Goal: Communication & Community: Answer question/provide support

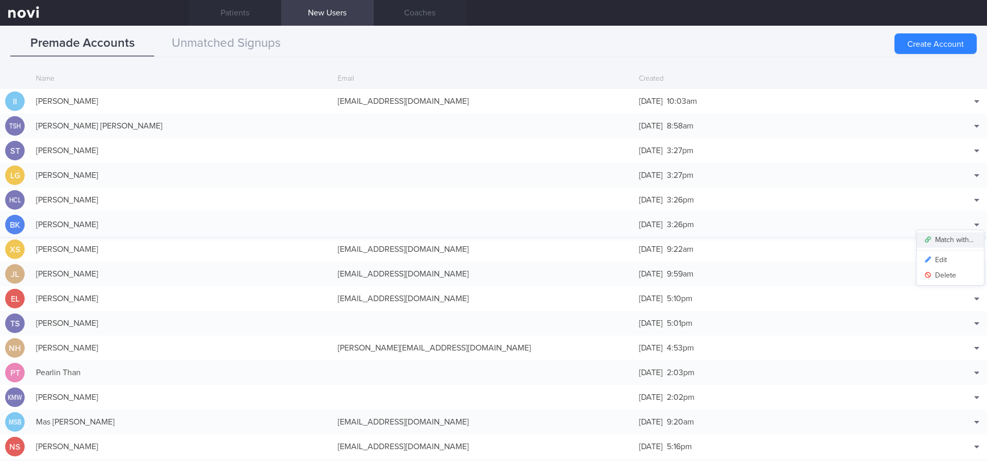
click at [958, 238] on button "Match with..." at bounding box center [950, 239] width 67 height 15
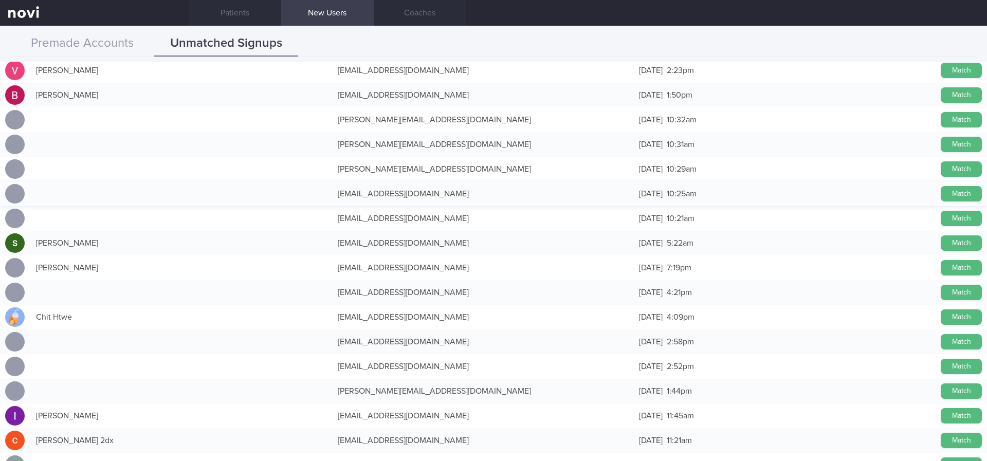
scroll to position [11183, 0]
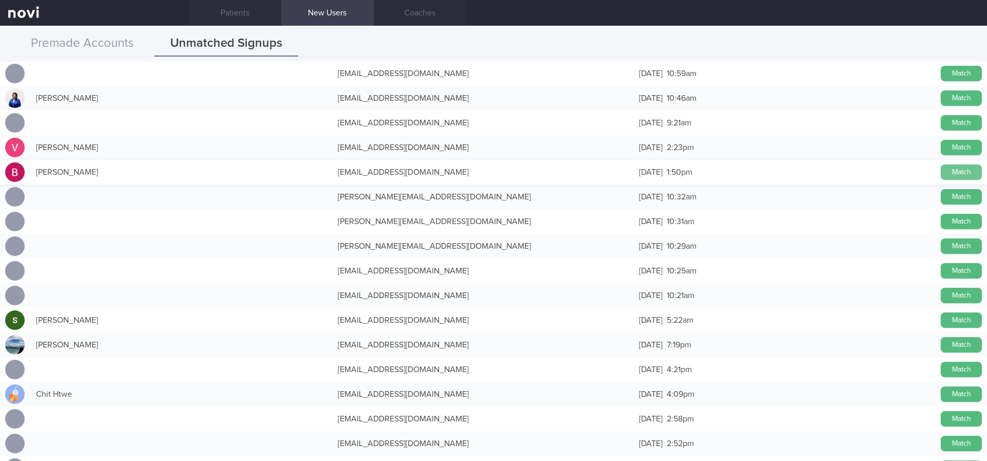
click at [941, 170] on button "Match" at bounding box center [961, 172] width 41 height 15
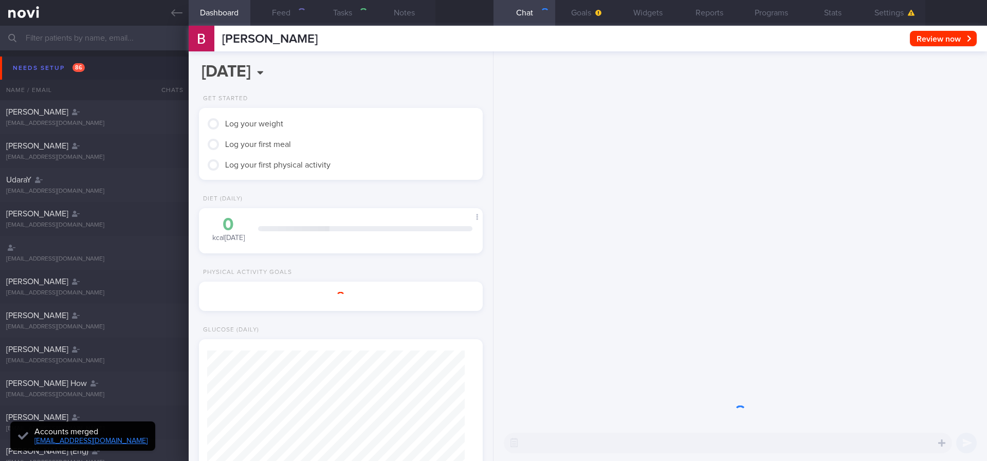
type input "tracked"
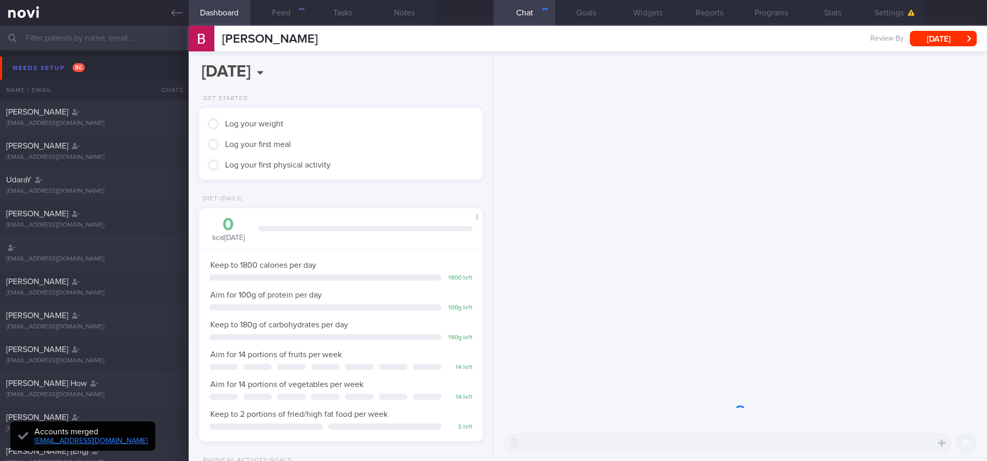
scroll to position [141, 254]
click at [149, 29] on input "text" at bounding box center [493, 38] width 987 height 25
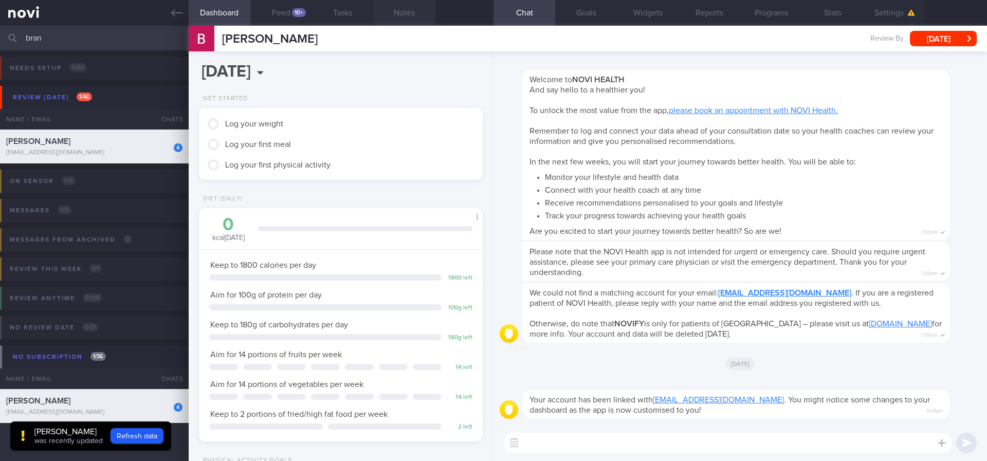
type input "bran"
click at [412, 8] on button "Notes" at bounding box center [405, 13] width 62 height 26
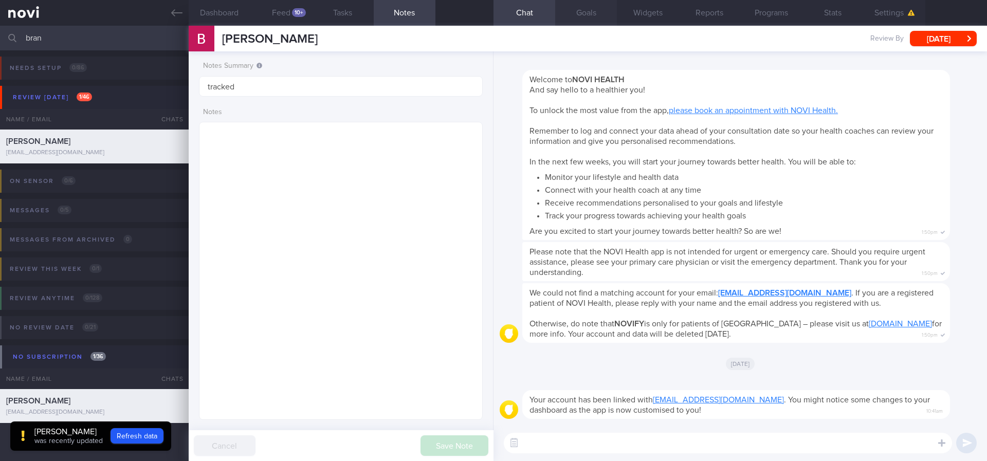
click at [588, 13] on button "Goals" at bounding box center [586, 13] width 62 height 26
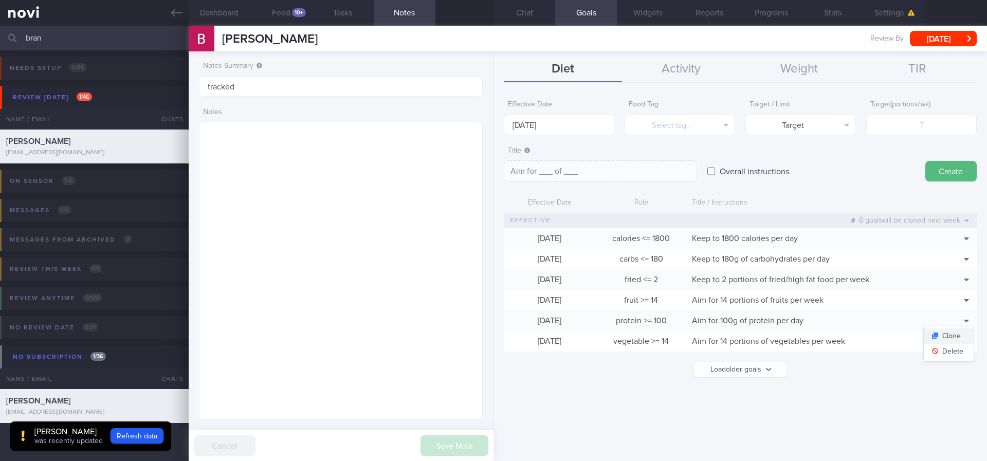
click at [956, 337] on button "Clone" at bounding box center [949, 336] width 50 height 15
type input "100"
type textarea "Aim for 100g of protein per day"
click at [955, 353] on button "Delete" at bounding box center [949, 351] width 50 height 15
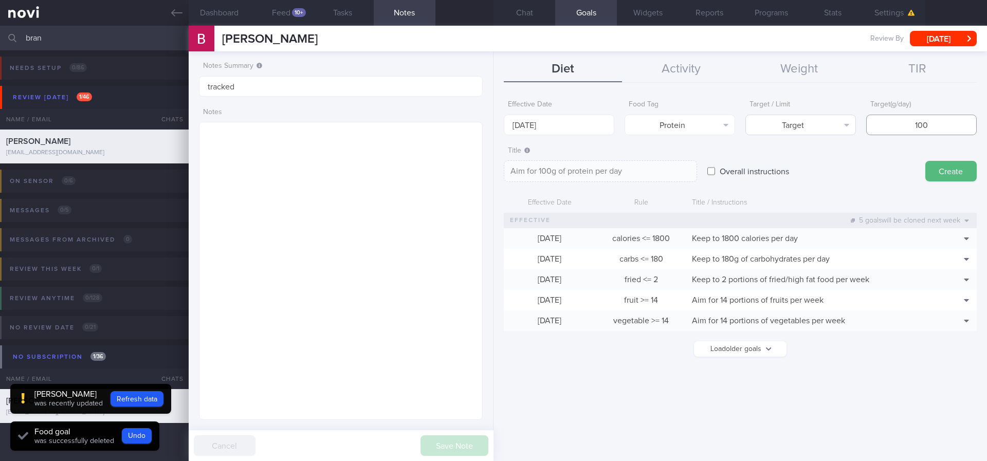
drag, startPoint x: 939, startPoint y: 118, endPoint x: 827, endPoint y: 119, distance: 112.6
click at [827, 119] on div "Effective Date [DATE] Food Tag Protein Select tag... Calories Carbs Protein Fat…" at bounding box center [740, 115] width 473 height 40
type input "1"
type textarea "Aim for 1g of protein per day"
type input "12"
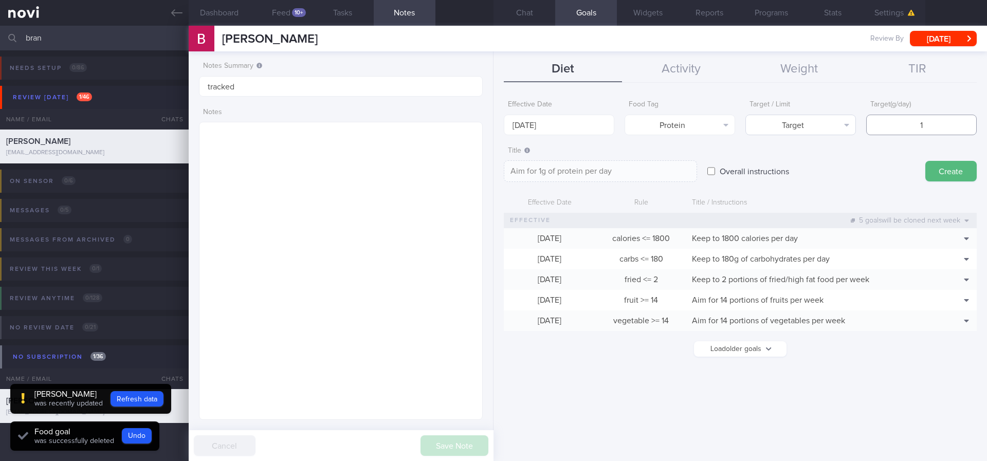
type textarea "Aim for 12g of protein per day"
type input "125"
type textarea "Aim for 125g of protein per day"
type input "125"
click at [563, 121] on input "[DATE]" at bounding box center [559, 125] width 111 height 21
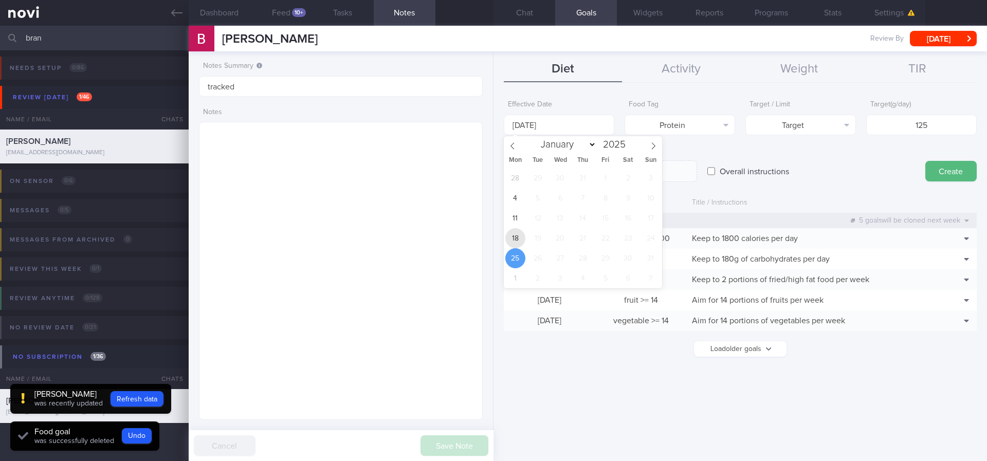
click at [520, 238] on span "18" at bounding box center [515, 238] width 20 height 20
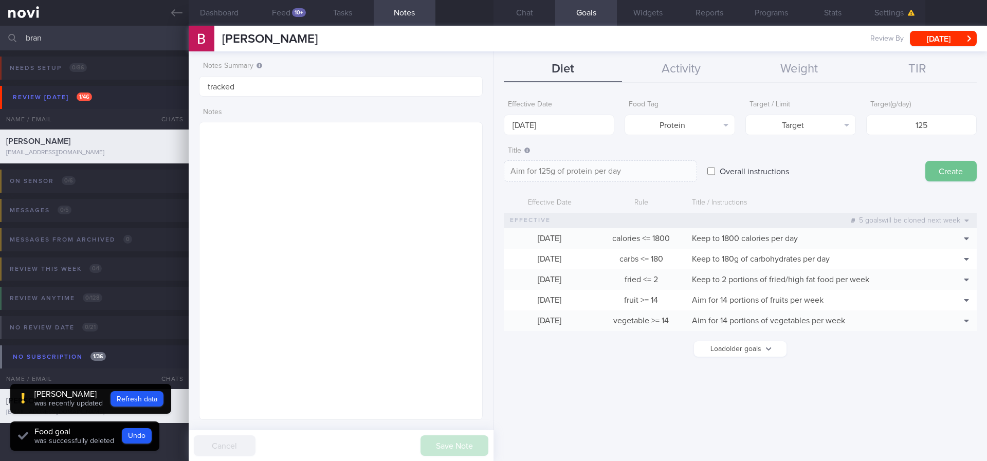
click at [965, 170] on button "Create" at bounding box center [950, 171] width 51 height 21
type input "[DATE]"
type textarea "Aim for ___ of ___"
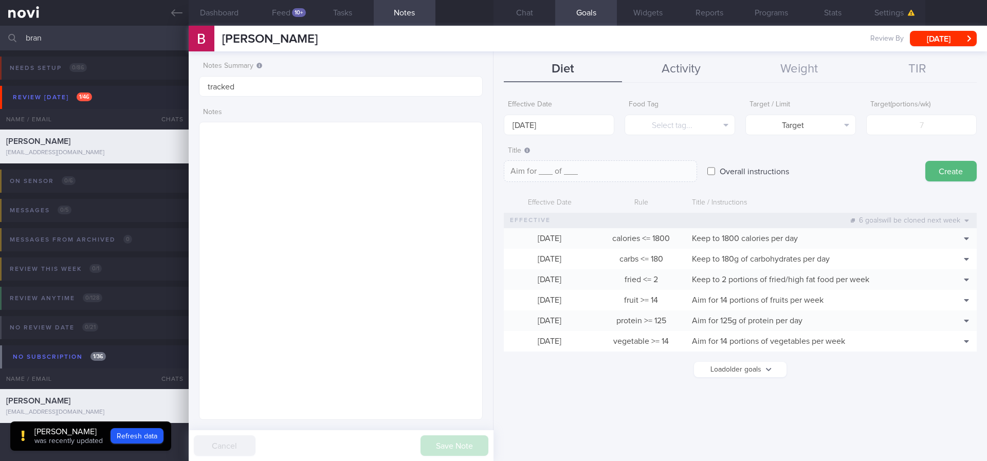
click at [679, 66] on button "Activity" at bounding box center [681, 70] width 118 height 26
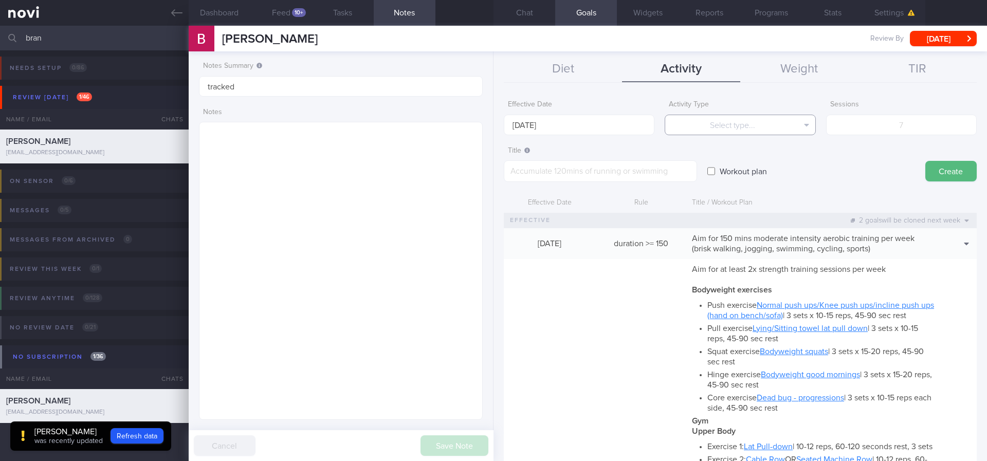
click at [768, 131] on button "Select type..." at bounding box center [740, 125] width 151 height 21
click at [755, 188] on button "Steps" at bounding box center [740, 191] width 150 height 15
click at [588, 118] on input "[DATE]" at bounding box center [579, 125] width 151 height 21
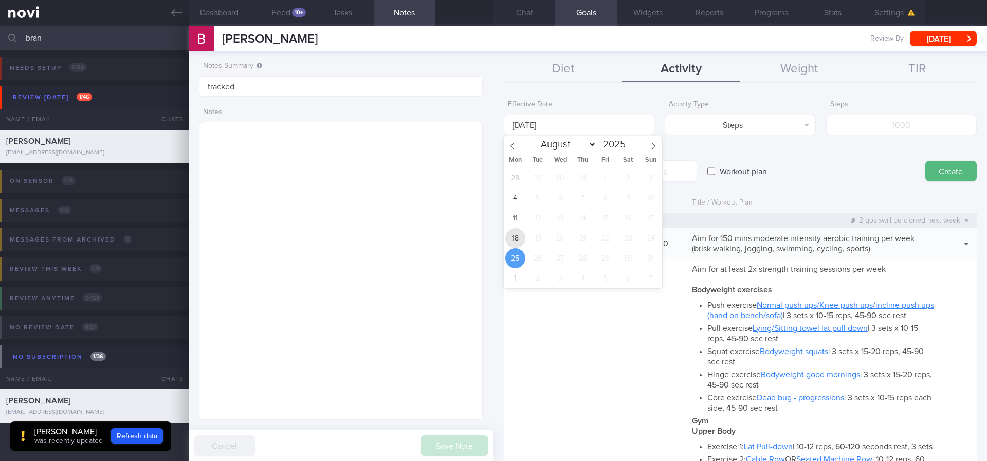
click at [512, 241] on span "18" at bounding box center [515, 238] width 20 height 20
type input "[DATE]"
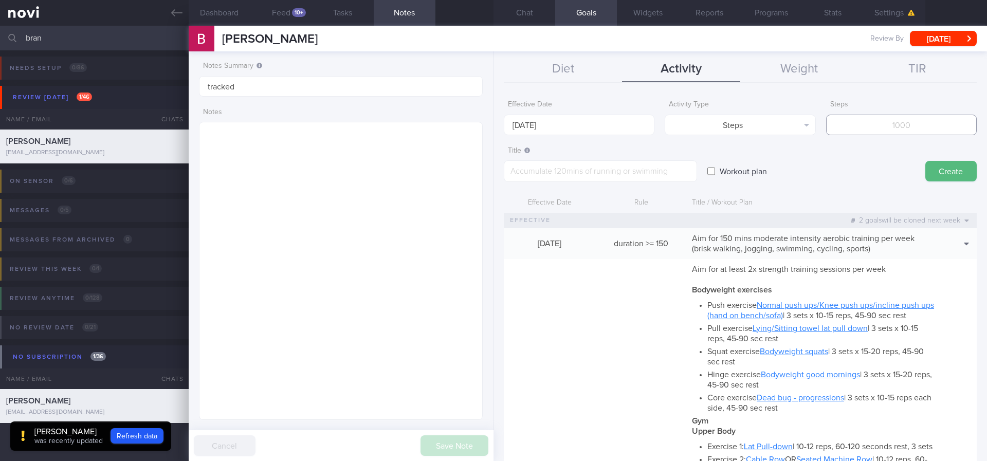
click at [858, 124] on input "number" at bounding box center [901, 125] width 151 height 21
type input "84000"
click at [638, 172] on textarea at bounding box center [600, 171] width 193 height 22
click at [613, 174] on textarea at bounding box center [600, 171] width 193 height 22
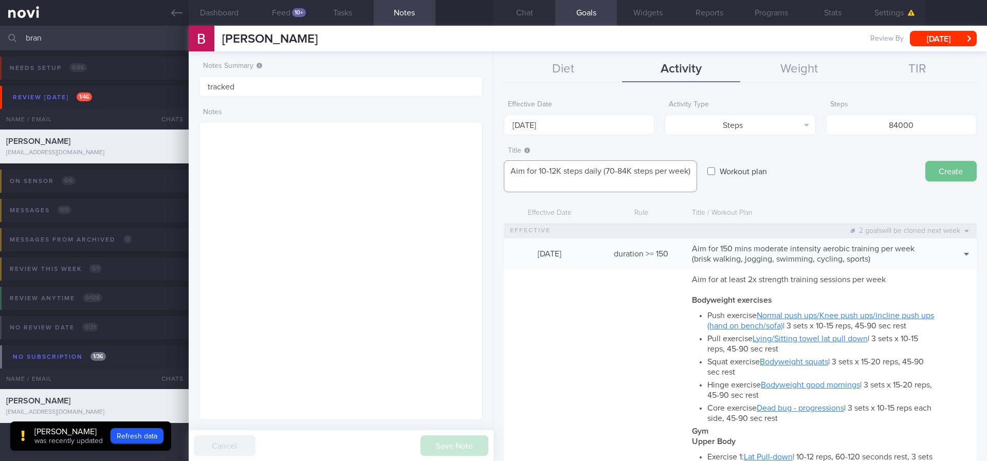
type textarea "Aim for 10-12K steps daily (70-84K steps per week)"
click at [948, 178] on button "Create" at bounding box center [950, 171] width 51 height 21
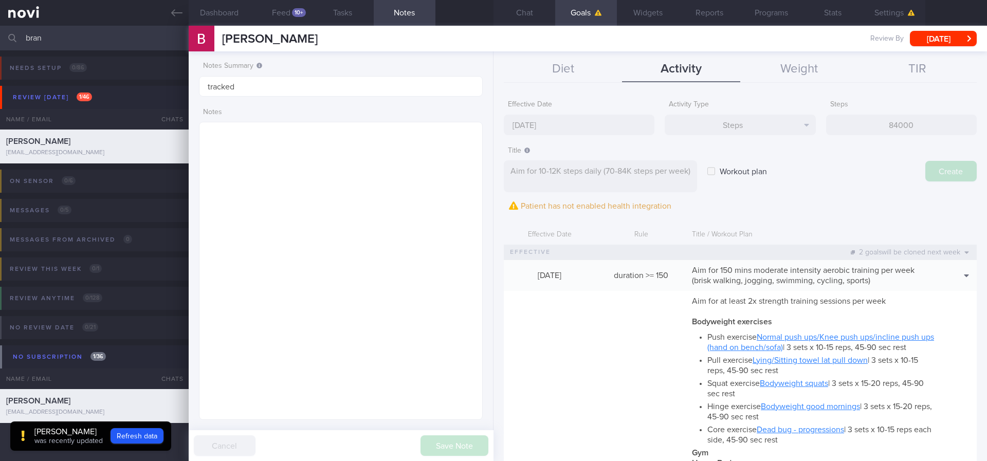
type input "[DATE]"
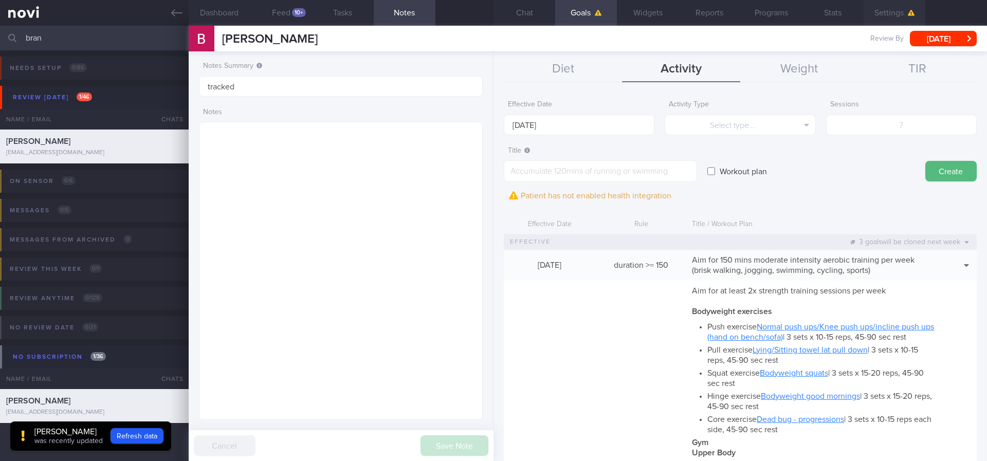
click at [893, 12] on button "Settings" at bounding box center [895, 13] width 62 height 26
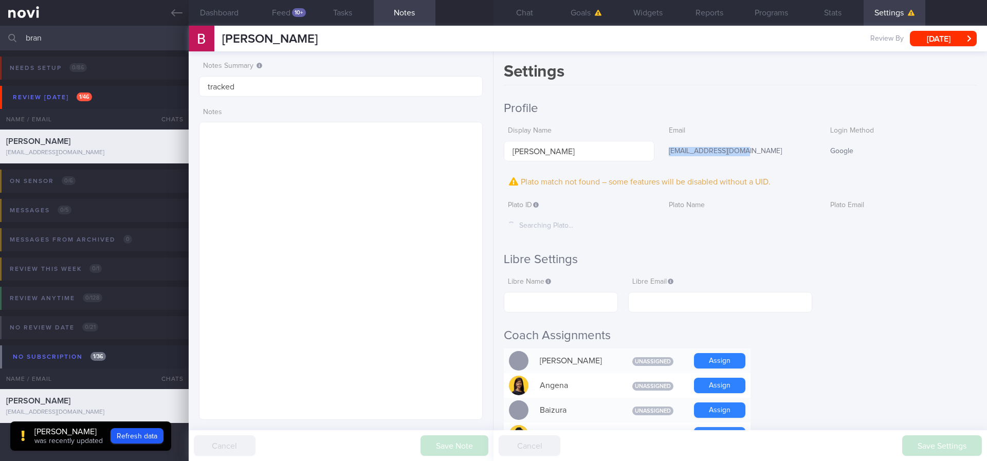
drag, startPoint x: 763, startPoint y: 154, endPoint x: 667, endPoint y: 151, distance: 96.2
click at [667, 151] on div "[EMAIL_ADDRESS][DOMAIN_NAME]" at bounding box center [740, 152] width 151 height 22
copy div "[EMAIL_ADDRESS][DOMAIN_NAME]"
click at [705, 307] on input "text" at bounding box center [720, 302] width 184 height 21
paste input "[EMAIL_ADDRESS][DOMAIN_NAME]"
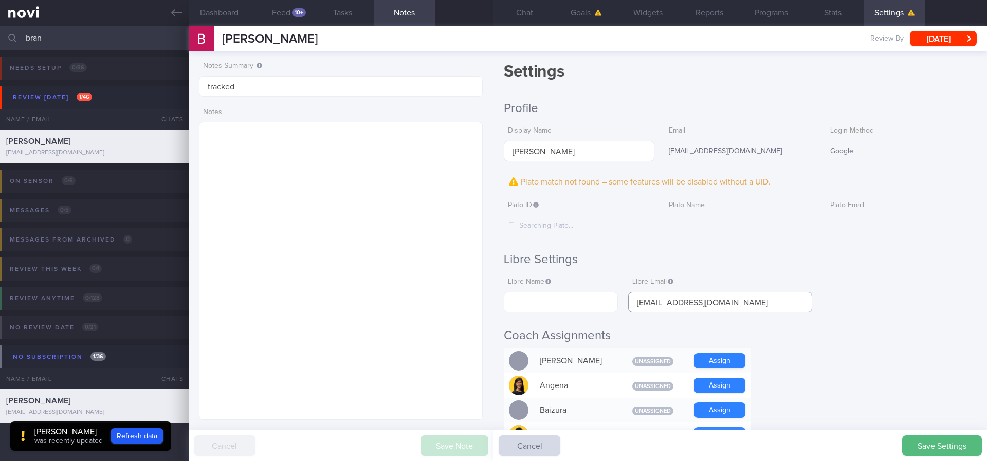
type input "[EMAIL_ADDRESS][DOMAIN_NAME]"
drag, startPoint x: 578, startPoint y: 152, endPoint x: 490, endPoint y: 165, distance: 88.9
click at [478, 152] on div "Dashboard Feed 10+ Tasks Notes Chat Goals Widgets Reports Programs Stats Settin…" at bounding box center [588, 243] width 798 height 435
click at [575, 305] on input "text" at bounding box center [561, 302] width 114 height 21
paste input "[PERSON_NAME]"
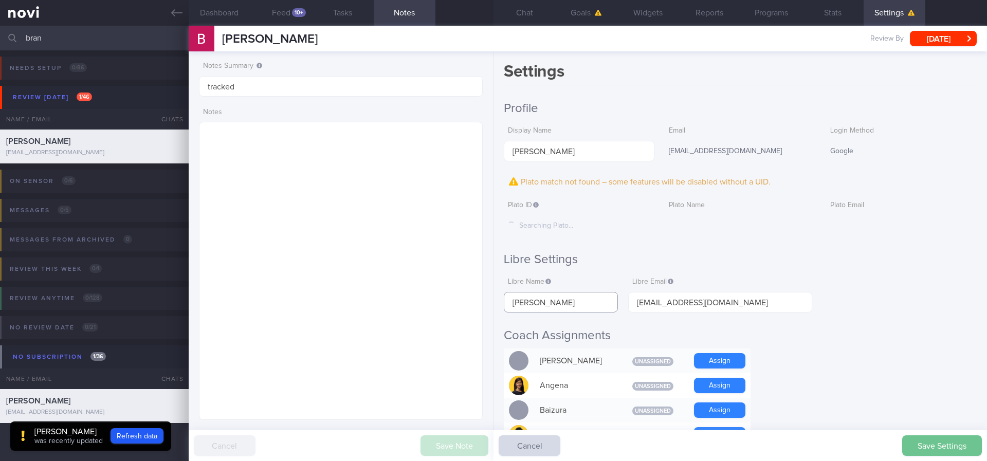
type input "[PERSON_NAME]"
click at [922, 442] on button "Save Settings" at bounding box center [942, 445] width 80 height 21
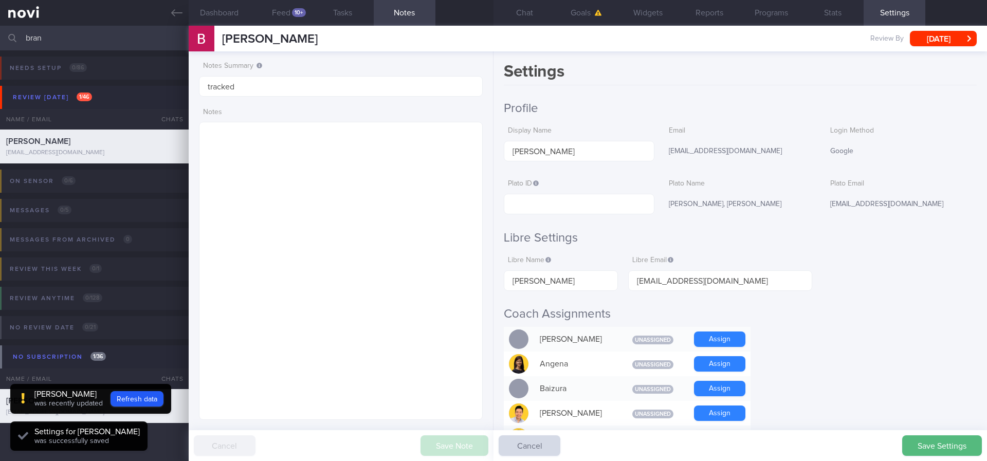
scroll to position [129, 258]
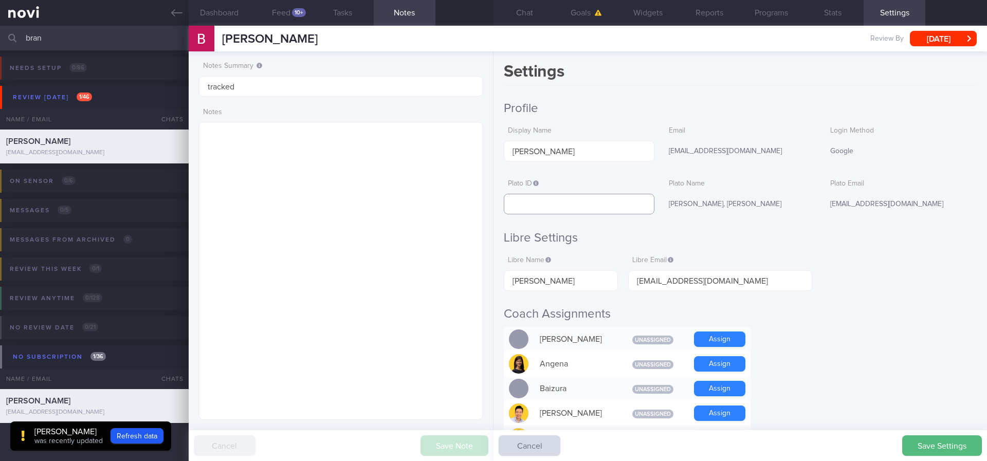
click at [596, 210] on input "text" at bounding box center [579, 204] width 151 height 21
paste input "108601a905a1ecdad56868fb7dbde9f3"
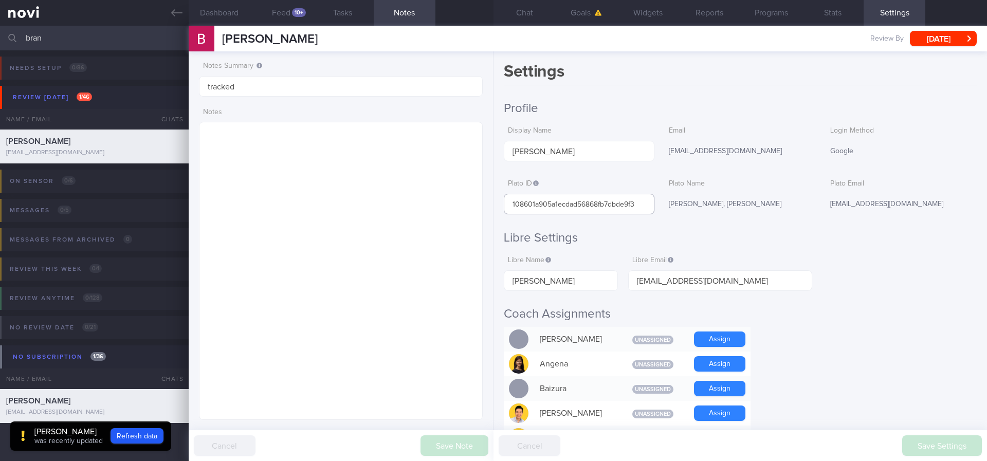
type input "108601a905a1ecdad56868fb7dbde9f3"
click at [524, 17] on button "Chat" at bounding box center [525, 13] width 62 height 26
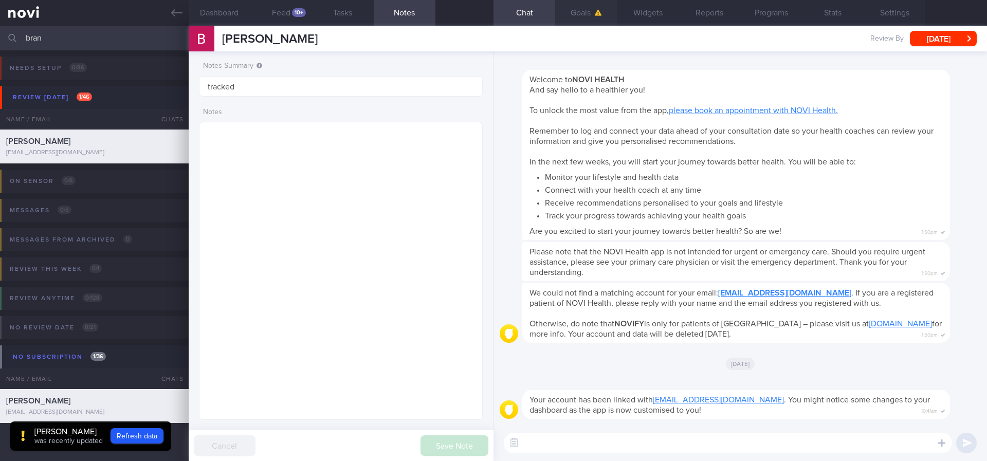
click at [584, 14] on button "Goals" at bounding box center [586, 13] width 62 height 26
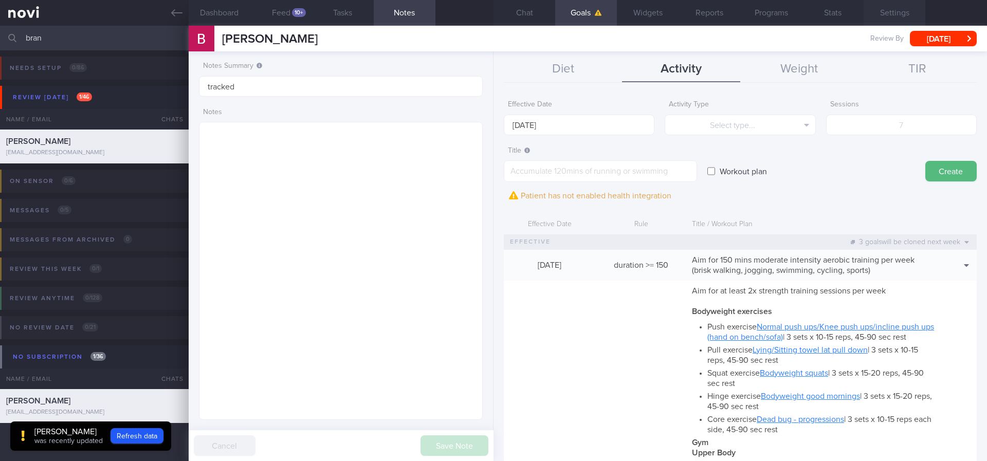
click at [899, 8] on button "Settings" at bounding box center [895, 13] width 62 height 26
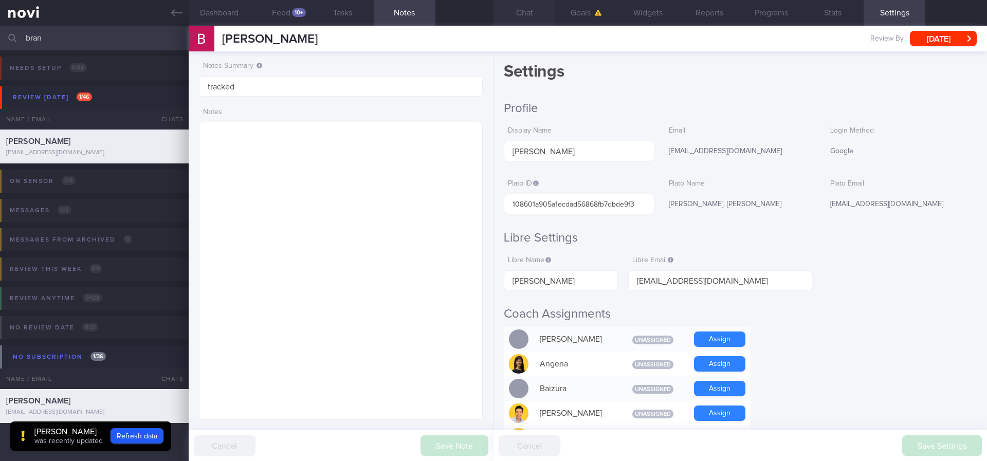
click at [522, 24] on button "Chat" at bounding box center [525, 13] width 62 height 26
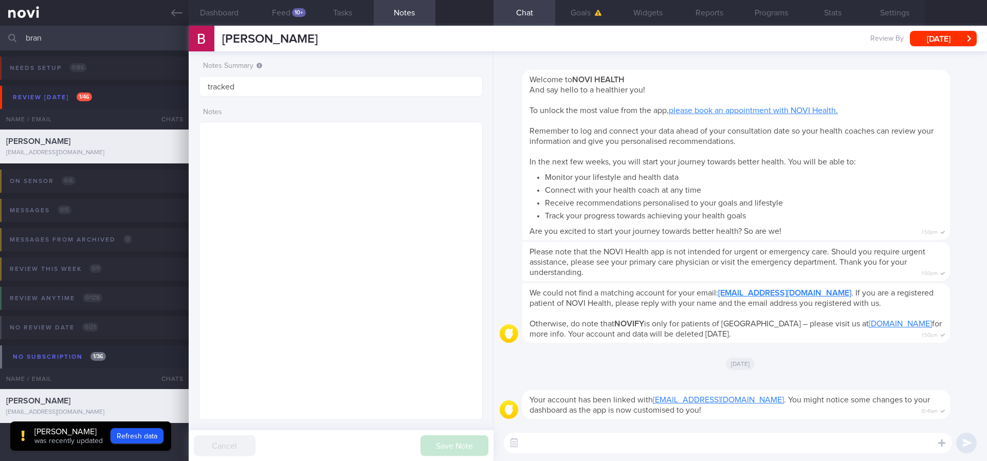
click at [604, 447] on textarea at bounding box center [728, 443] width 448 height 21
paste textarea "Hi ____! This is [PERSON_NAME], the dietitian. It was nice meeting you [DATE] P…"
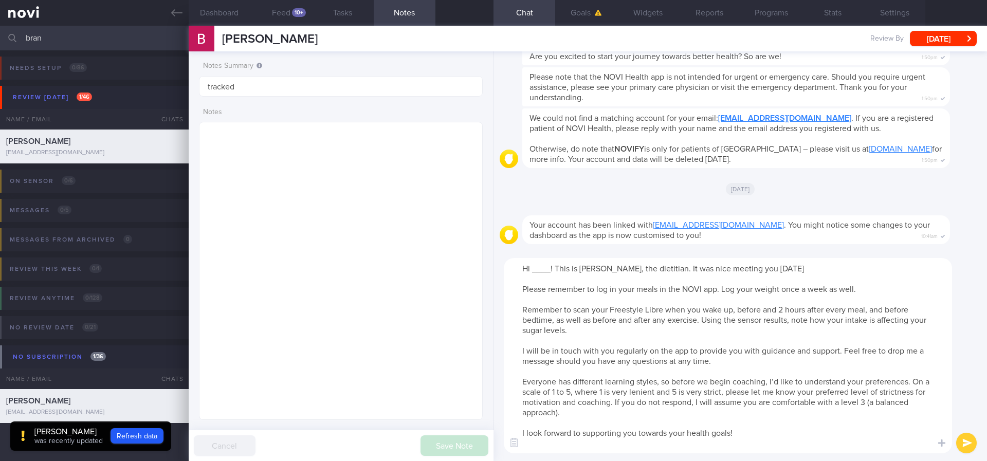
drag, startPoint x: 579, startPoint y: 419, endPoint x: 515, endPoint y: 383, distance: 73.5
click at [515, 383] on textarea "Hi ____! This is [PERSON_NAME], the dietitian. It was nice meeting you [DATE] P…" at bounding box center [728, 355] width 448 height 195
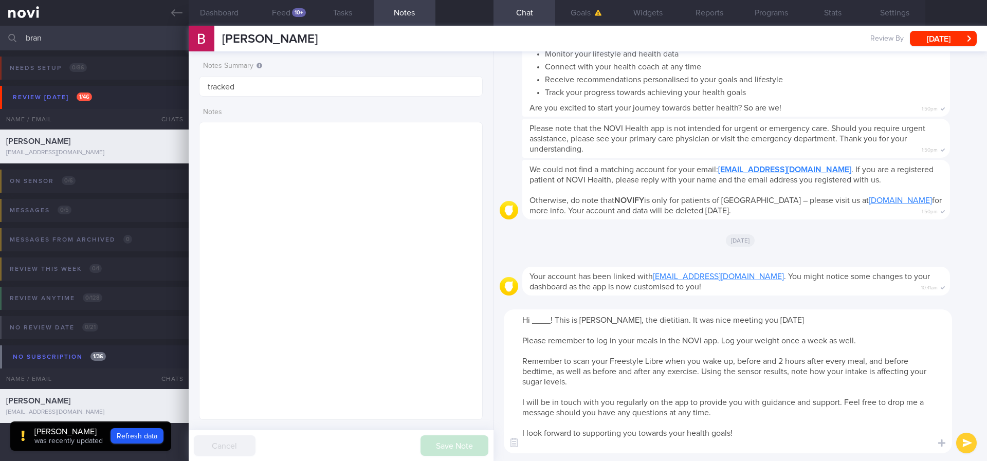
click at [533, 322] on textarea "Hi ____! This is [PERSON_NAME], the dietitian. It was nice meeting you [DATE] P…" at bounding box center [728, 382] width 448 height 144
type textarea "Hi [PERSON_NAME]! This is [PERSON_NAME], the dietitian. It was nice meeting you…"
click at [725, 369] on textarea "Hi [PERSON_NAME]! This is [PERSON_NAME], the dietitian. It was nice meeting you…" at bounding box center [728, 382] width 448 height 144
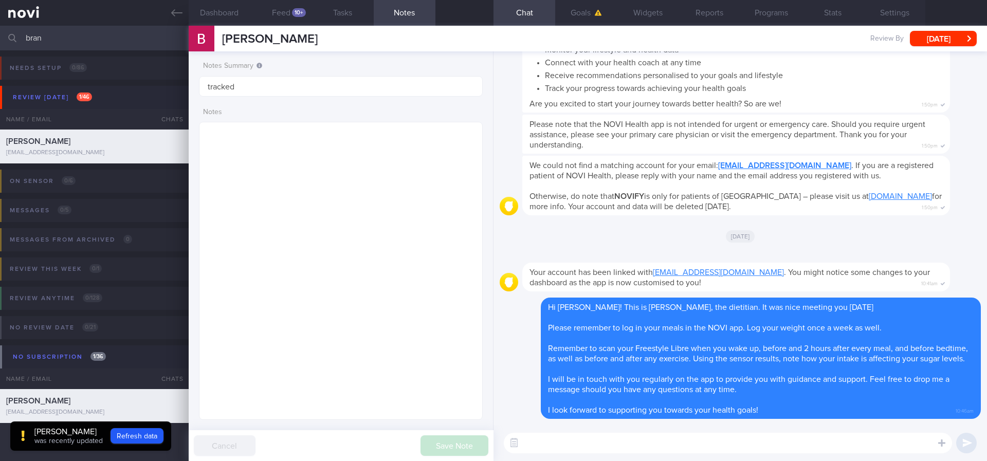
click at [718, 441] on textarea at bounding box center [728, 443] width 448 height 21
paste textarea "Here are the points we discussed just now, with additional suggestions Weight m…"
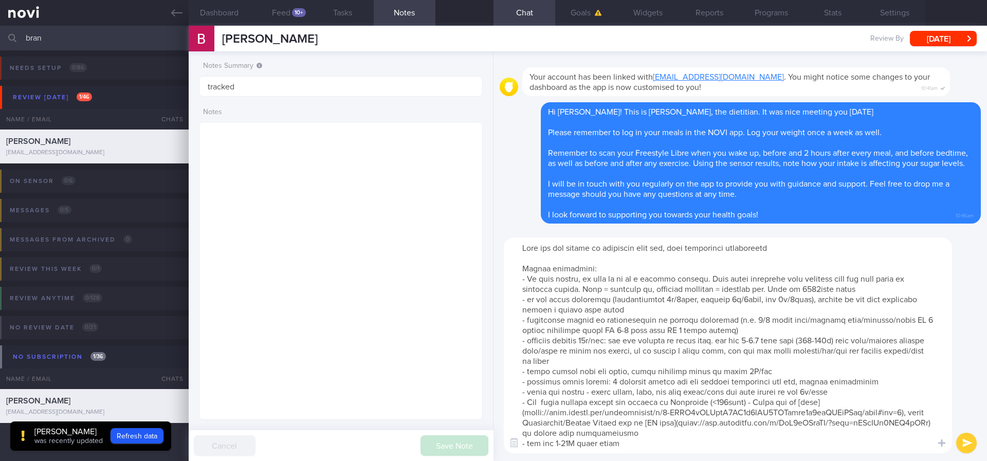
click at [798, 288] on textarea at bounding box center [728, 346] width 448 height 216
click at [655, 342] on textarea at bounding box center [728, 346] width 448 height 216
click at [595, 342] on textarea at bounding box center [728, 346] width 448 height 216
click at [767, 341] on textarea at bounding box center [728, 346] width 448 height 216
click at [847, 340] on textarea at bounding box center [728, 346] width 448 height 216
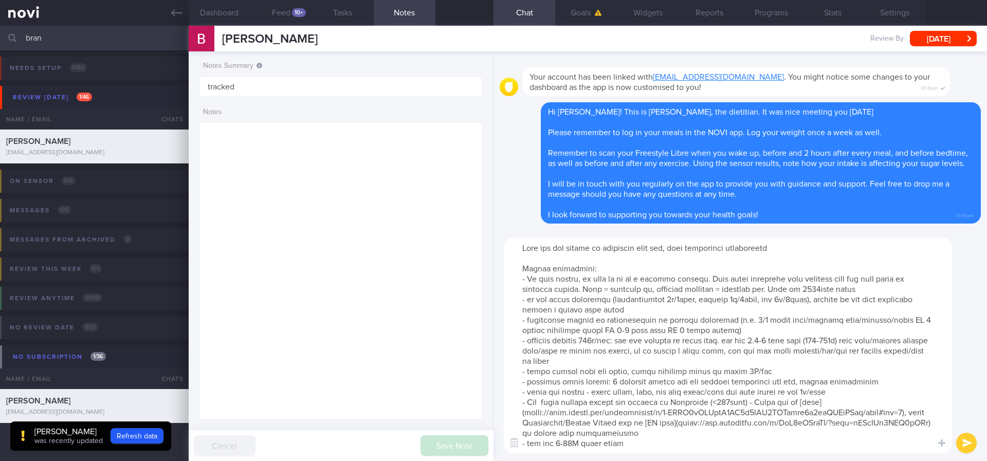
click at [744, 372] on textarea at bounding box center [728, 346] width 448 height 216
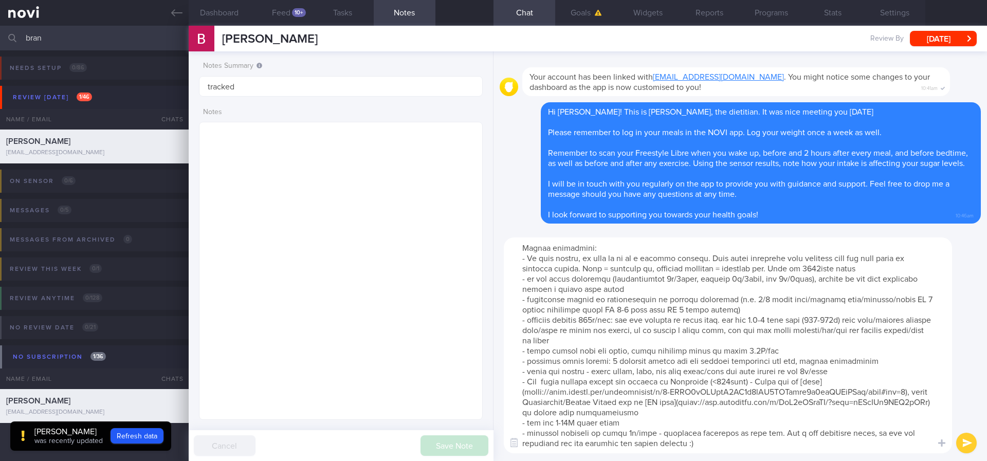
scroll to position [31, 0]
click at [569, 427] on textarea at bounding box center [728, 346] width 448 height 216
drag, startPoint x: 719, startPoint y: 448, endPoint x: 589, endPoint y: 434, distance: 130.8
click at [589, 434] on textarea at bounding box center [728, 346] width 448 height 216
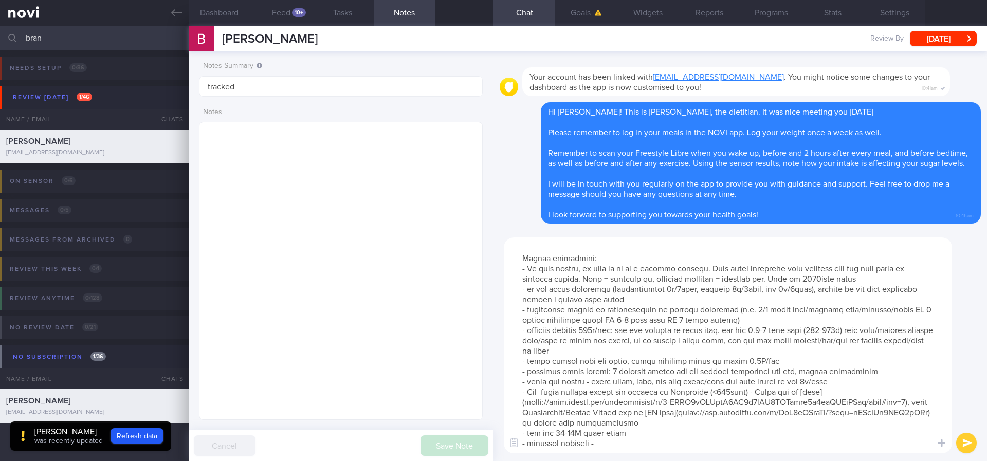
scroll to position [10, 0]
click at [762, 302] on textarea at bounding box center [728, 346] width 448 height 216
click at [701, 310] on textarea at bounding box center [728, 346] width 448 height 216
type textarea "Here are the points we discussed just now, with additional suggestions [MEDICAL…"
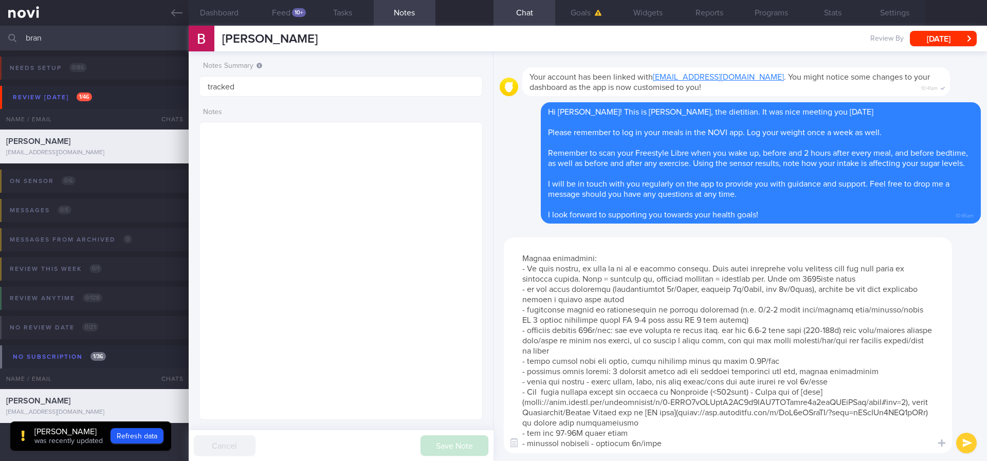
click at [706, 290] on textarea at bounding box center [728, 346] width 448 height 216
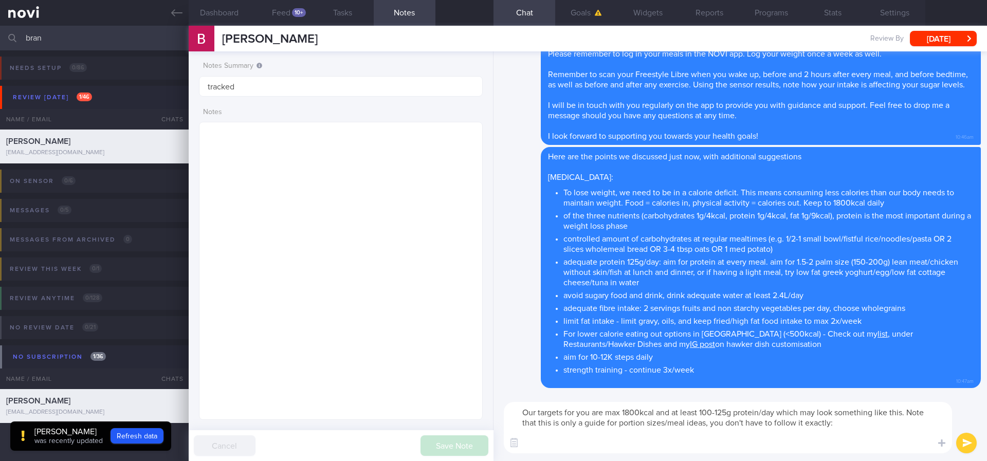
scroll to position [0, 0]
paste textarea "5-7lo Ipsumdolo: sita (3-6 cons) + 7 adi elitseddoei tempor incidi + 7 utl etdo…"
type textarea "Lor ipsumdo sit ame con adi 7624elit sed do eiusm 062-214t incidid/utl etdol ma…"
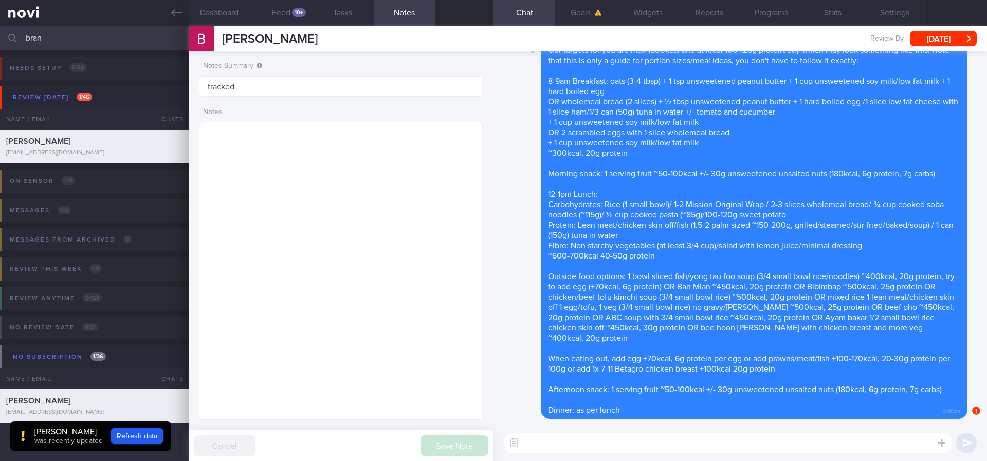
paste textarea "Here are the instructions for [AI photo food logging]([URL][DOMAIN_NAME])"
type textarea "Here are the instructions for [AI photo food logging]([URL][DOMAIN_NAME])"
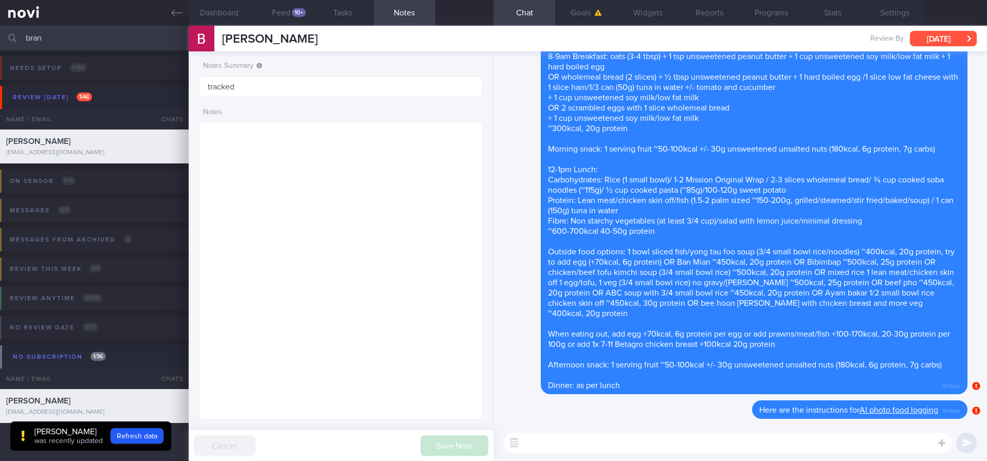
click at [947, 41] on button "[DATE]" at bounding box center [943, 38] width 67 height 15
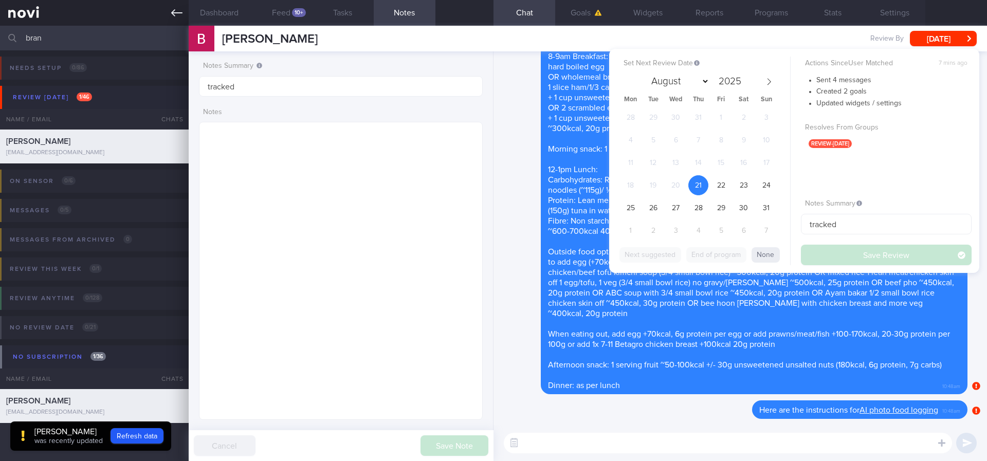
click at [173, 10] on icon at bounding box center [176, 12] width 11 height 11
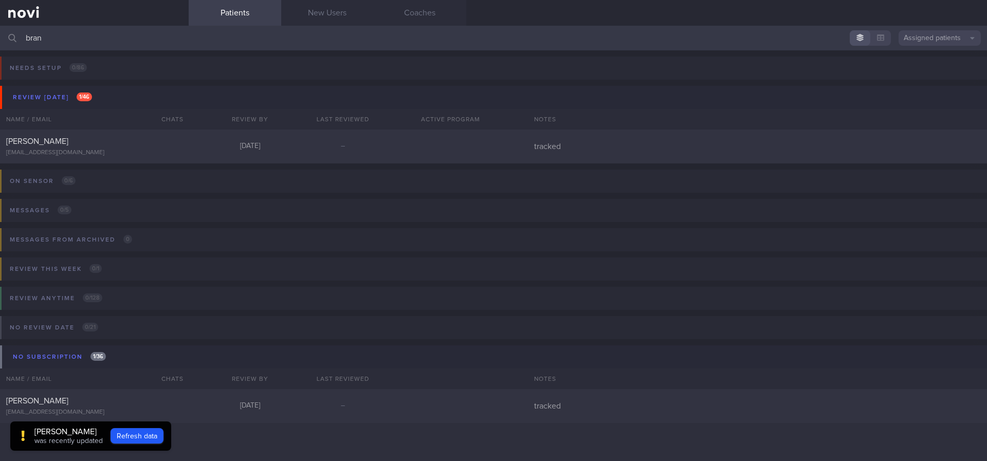
drag, startPoint x: 115, startPoint y: 29, endPoint x: 0, endPoint y: 38, distance: 115.0
click at [0, 38] on input "bran" at bounding box center [493, 38] width 987 height 25
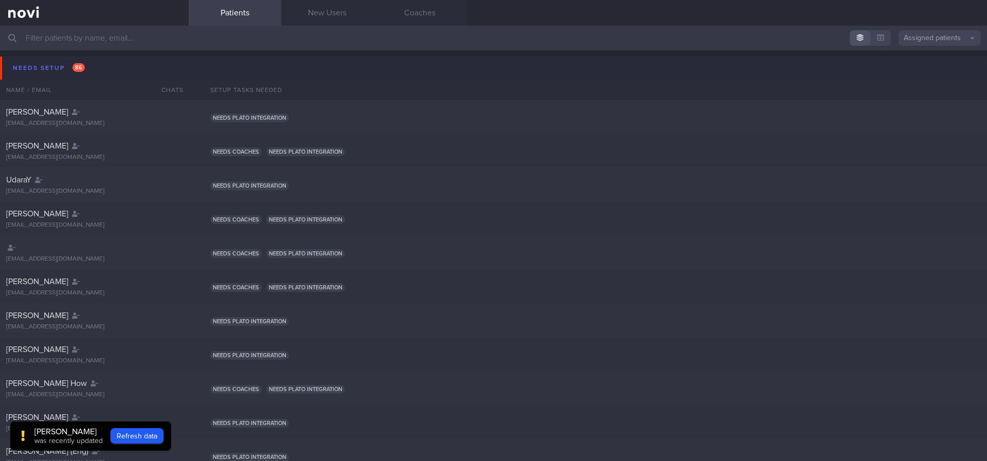
click at [101, 64] on button "Needs setup 86" at bounding box center [495, 68] width 990 height 23
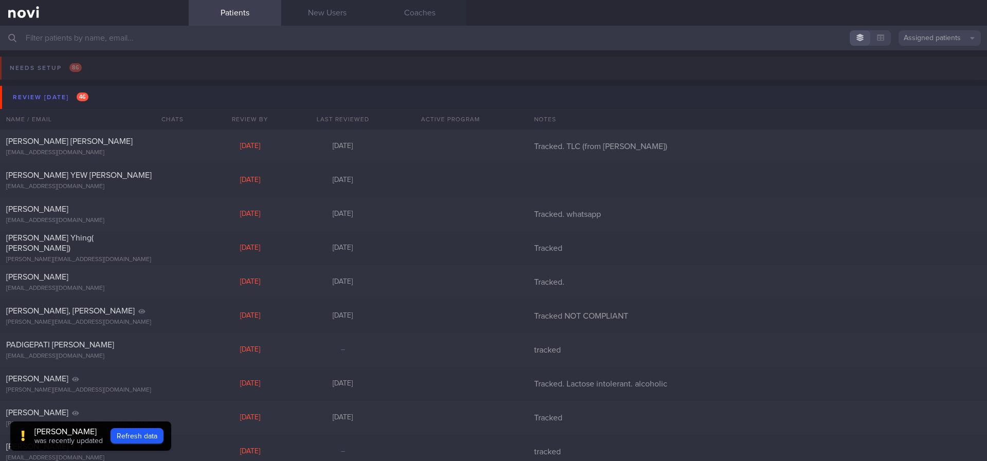
click at [105, 103] on button "Review [DATE] 46" at bounding box center [495, 97] width 990 height 23
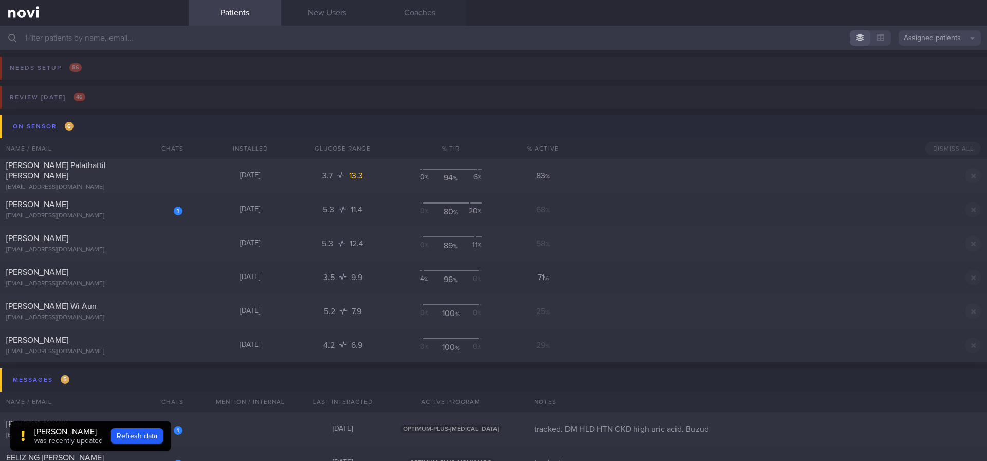
click at [136, 126] on button "On sensor 6" at bounding box center [495, 126] width 990 height 23
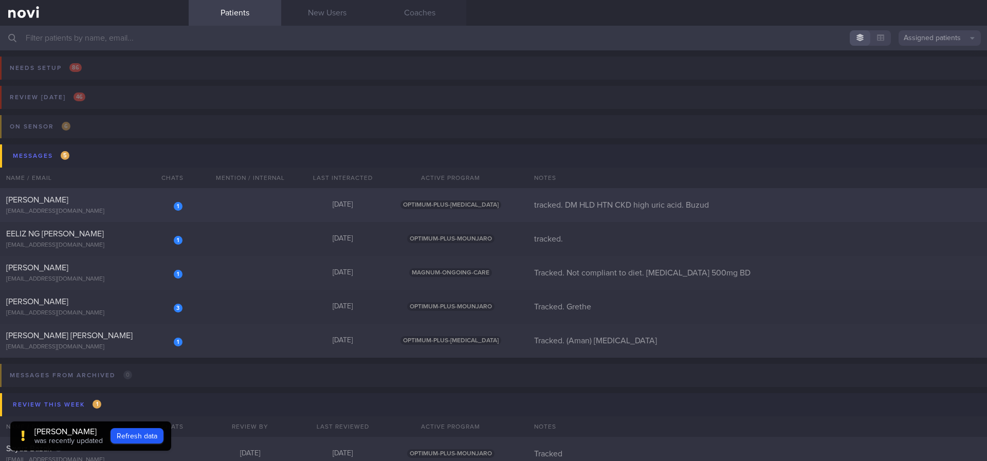
click at [303, 202] on div "[DATE]" at bounding box center [343, 205] width 93 height 9
select select "7"
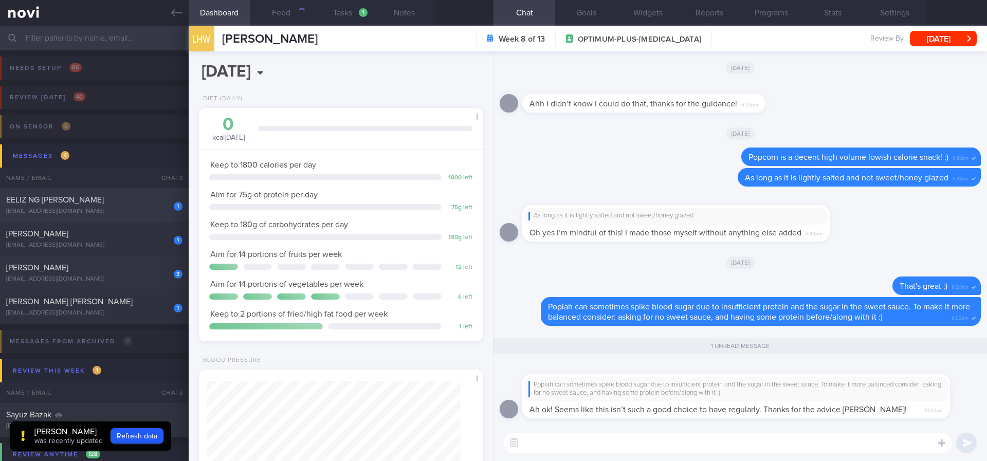
scroll to position [129, 258]
click at [120, 205] on div "EELIZ NG [PERSON_NAME]" at bounding box center [93, 200] width 174 height 10
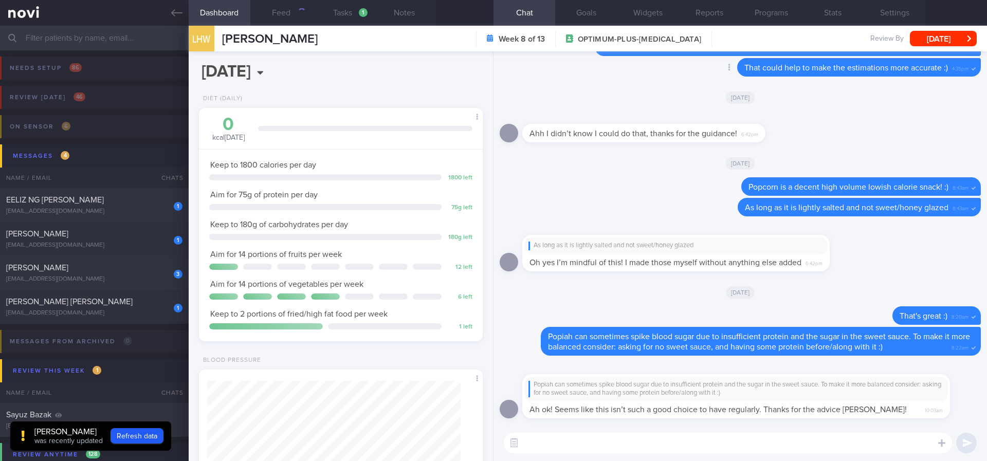
scroll to position [0, 0]
click at [117, 290] on div "1 EELIZ NG [PERSON_NAME] [EMAIL_ADDRESS][DOMAIN_NAME] [DATE] OPTIMUM-PLUS-MOUNJ…" at bounding box center [493, 307] width 987 height 34
click at [633, 84] on div "Popiah can sometimes spike blood sugar due to insufficient protein and the suga…" at bounding box center [741, 238] width 494 height 374
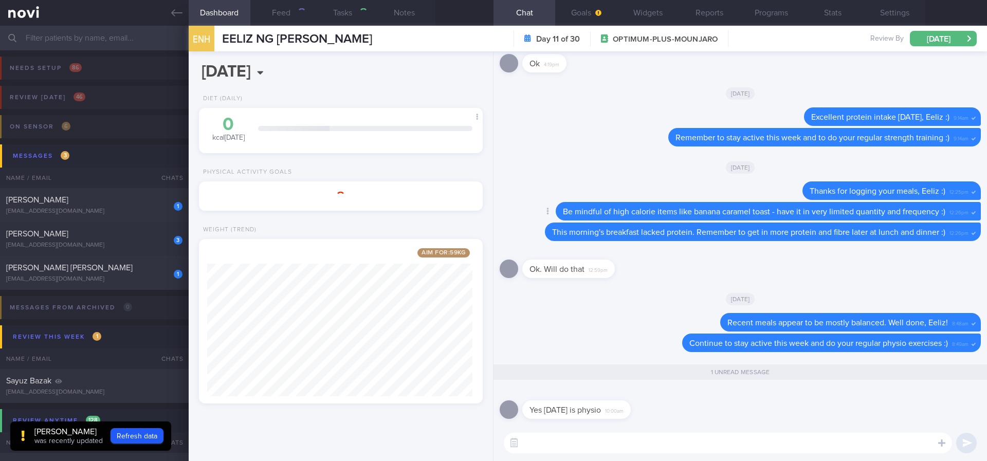
scroll to position [514004, 513892]
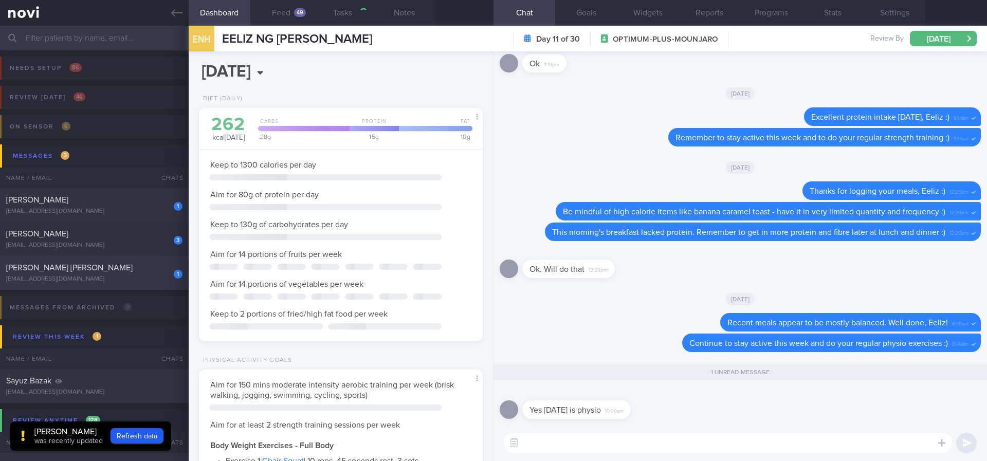
click at [142, 273] on div "[PERSON_NAME] [PERSON_NAME]" at bounding box center [93, 268] width 174 height 10
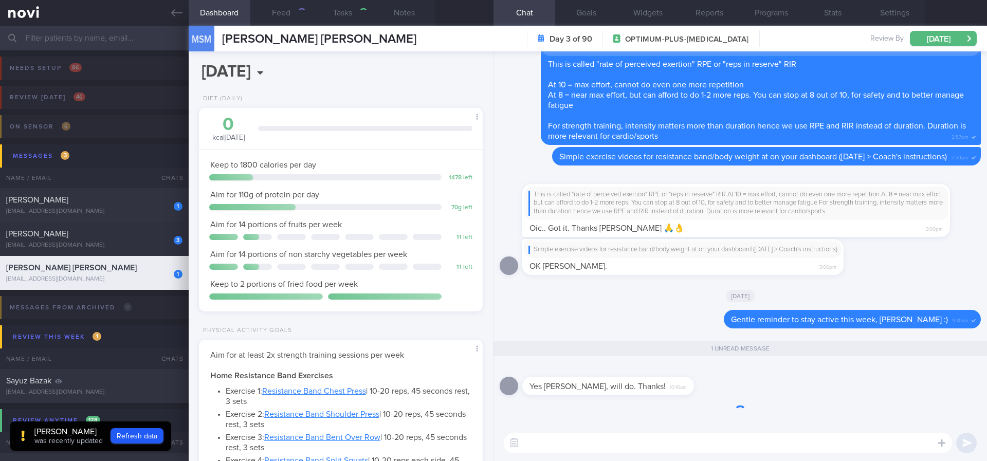
scroll to position [141, 254]
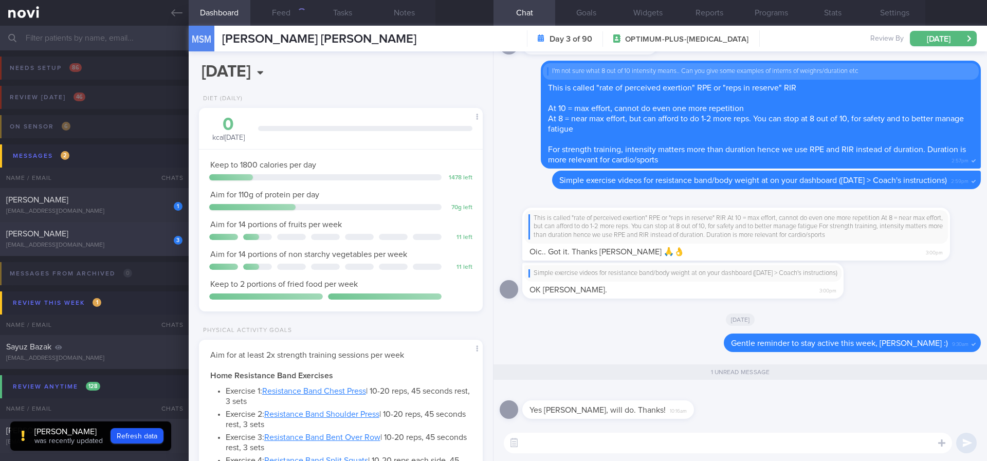
click at [122, 242] on div "[EMAIL_ADDRESS][DOMAIN_NAME]" at bounding box center [94, 246] width 176 height 8
type input "Tracked. Grethe"
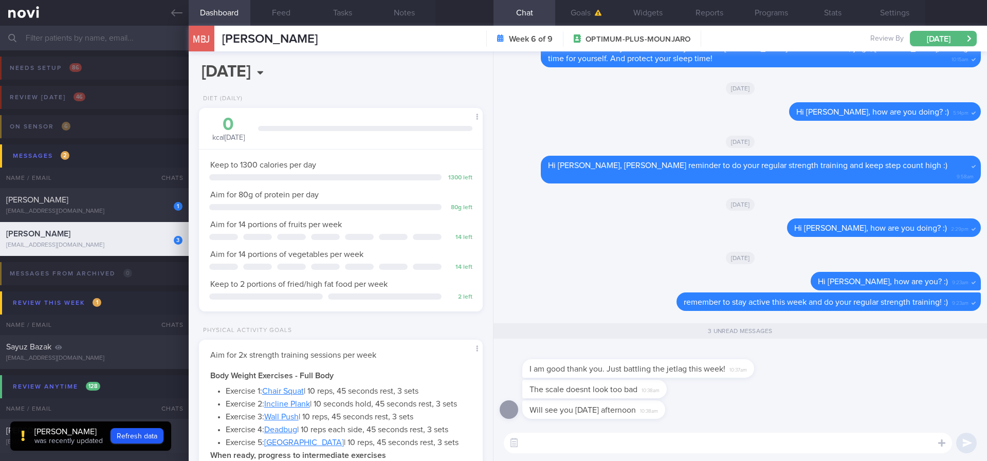
click at [616, 453] on div "​ ​" at bounding box center [741, 443] width 494 height 36
drag, startPoint x: 654, startPoint y: 364, endPoint x: 824, endPoint y: 360, distance: 169.7
click at [824, 360] on div "I am good thank you. Just battling the jetlag this week! 10:37am" at bounding box center [740, 363] width 481 height 33
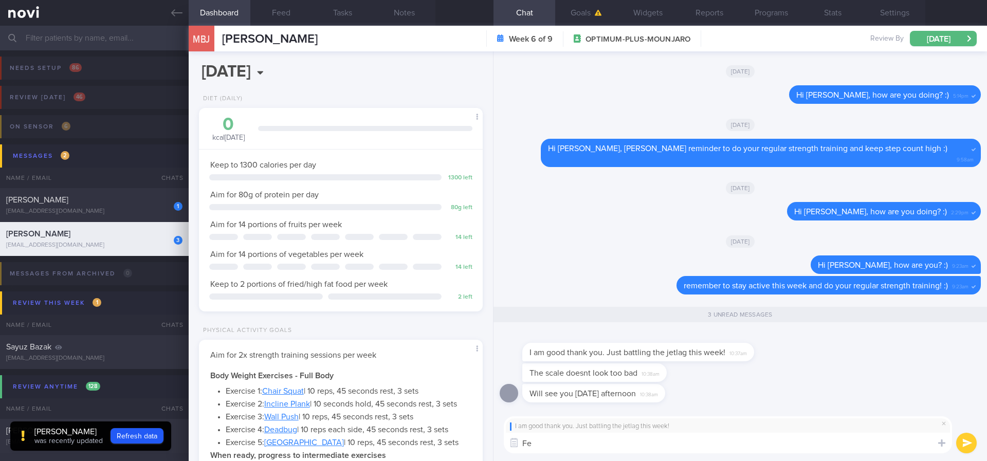
type textarea "F"
click at [947, 425] on span at bounding box center [944, 423] width 12 height 12
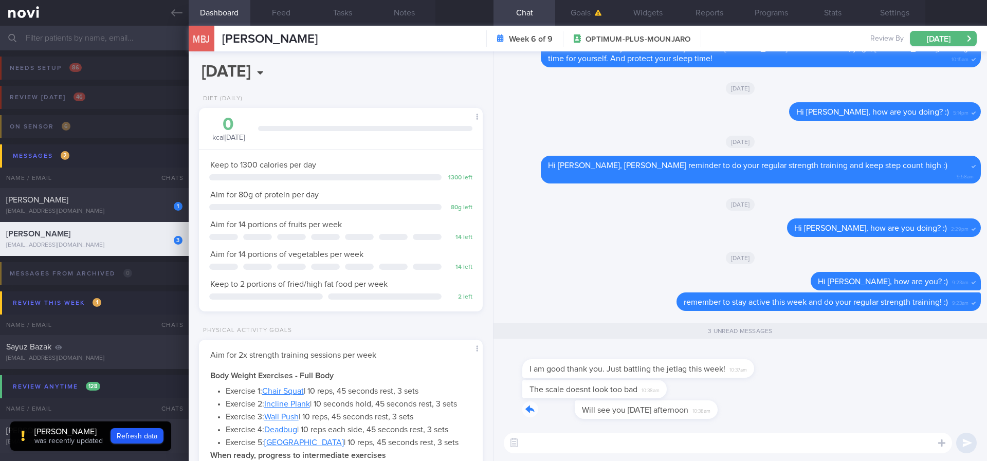
drag, startPoint x: 587, startPoint y: 417, endPoint x: 726, endPoint y: 417, distance: 138.8
click at [726, 417] on div "Will see you [DATE] afternoon 10:38am" at bounding box center [740, 413] width 481 height 25
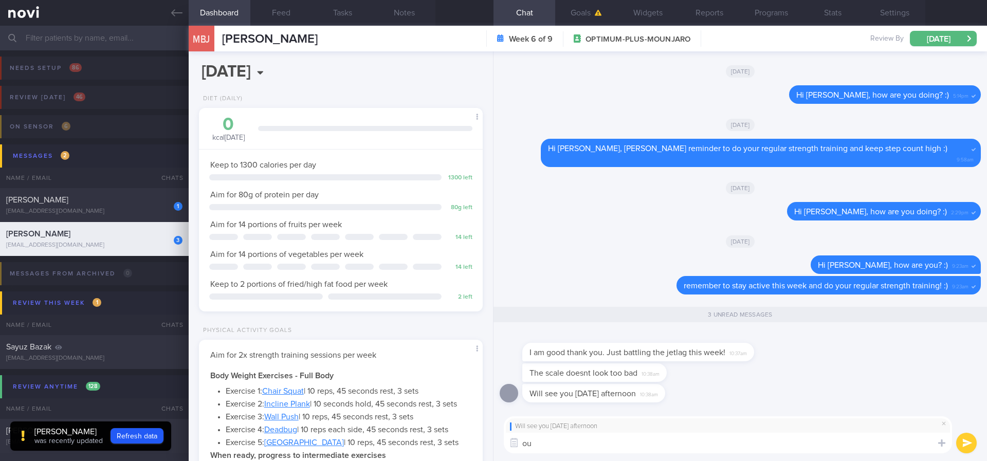
type textarea "o"
click at [533, 450] on textarea at bounding box center [728, 443] width 448 height 21
type textarea "Y"
type textarea "[PERSON_NAME] will see you at 1:45PM [DATE] in clinic :)"
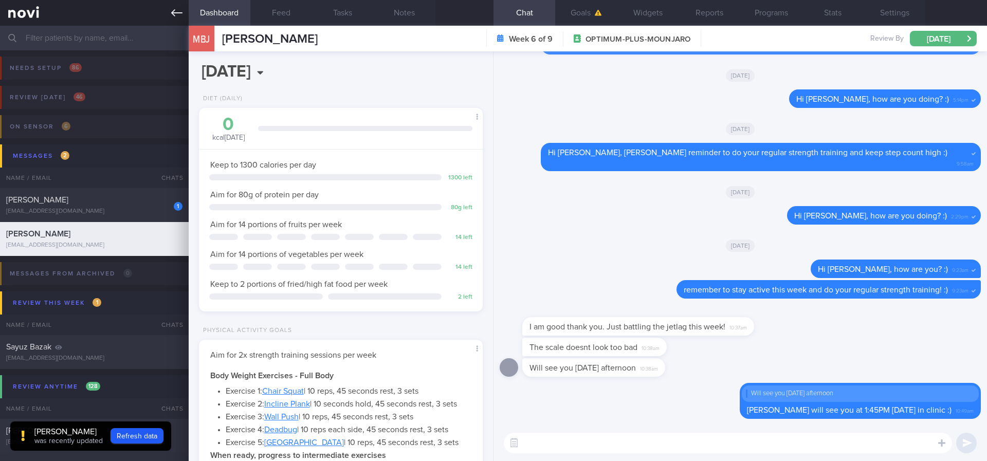
click at [169, 13] on link at bounding box center [94, 13] width 189 height 26
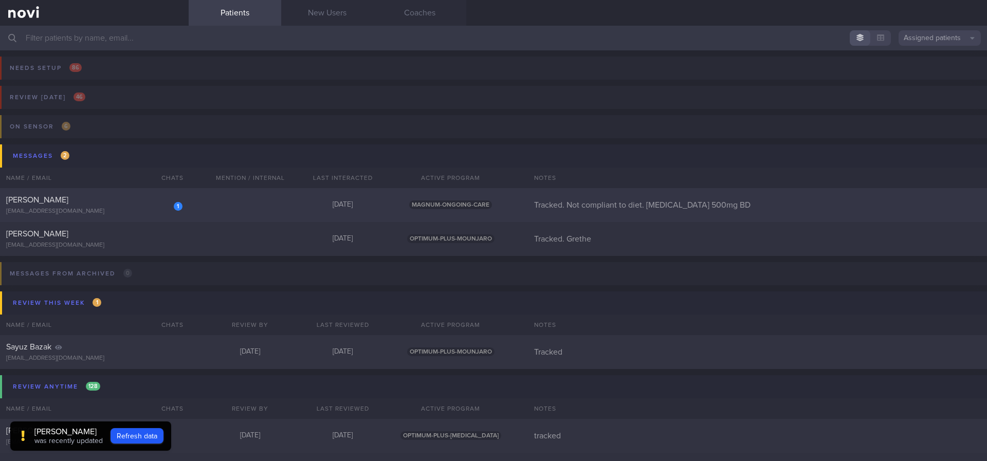
click at [236, 212] on div "1 [PERSON_NAME] [EMAIL_ADDRESS][DOMAIN_NAME] [DATE] MAGNUM-ONGOING-CARE Tracked…" at bounding box center [493, 205] width 987 height 34
select select "7"
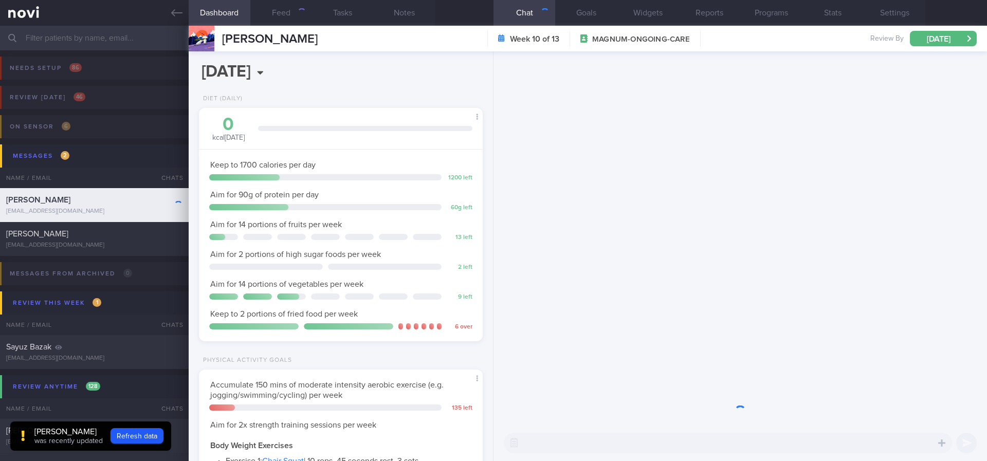
scroll to position [141, 254]
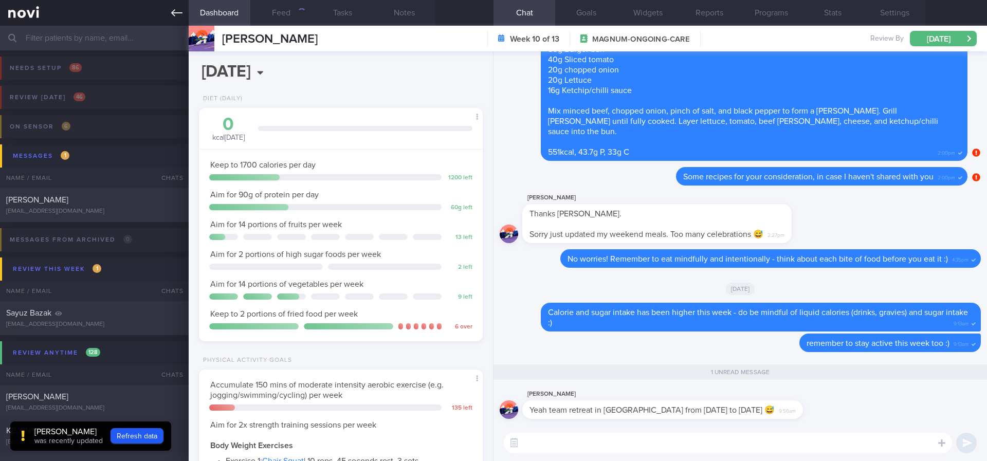
click at [169, 10] on link at bounding box center [94, 13] width 189 height 26
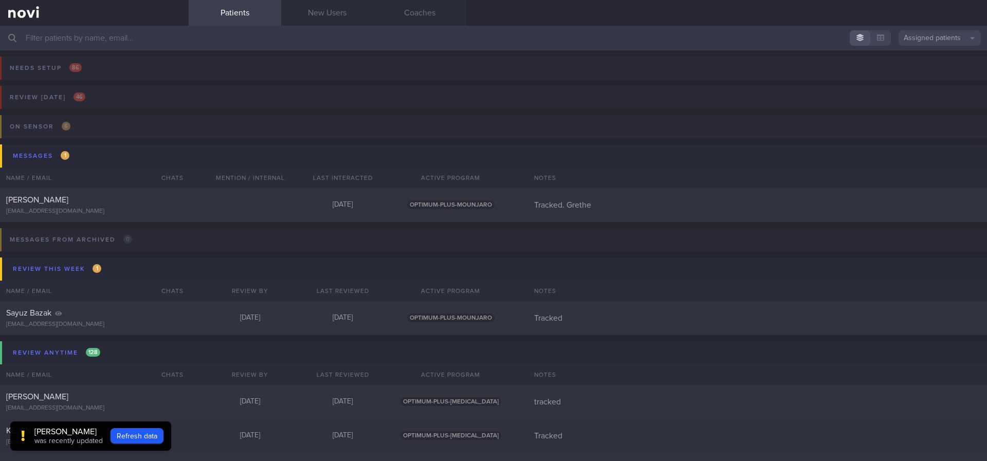
click at [290, 30] on input "text" at bounding box center [493, 38] width 987 height 25
click at [317, 50] on input "text" at bounding box center [493, 38] width 987 height 25
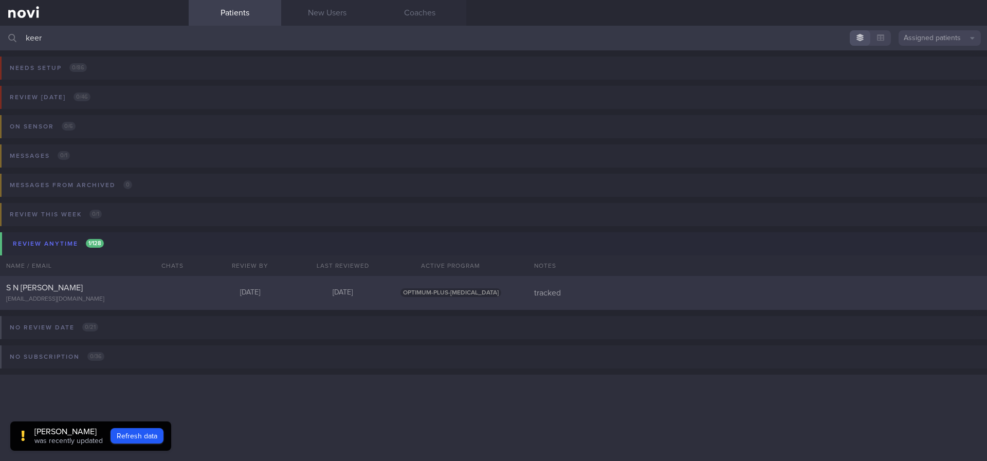
type input "keer"
click at [193, 308] on div "S N [PERSON_NAME] [EMAIL_ADDRESS][DOMAIN_NAME] [DATE] [DATE] OPTIMUM-PLUS-[MEDI…" at bounding box center [493, 293] width 987 height 34
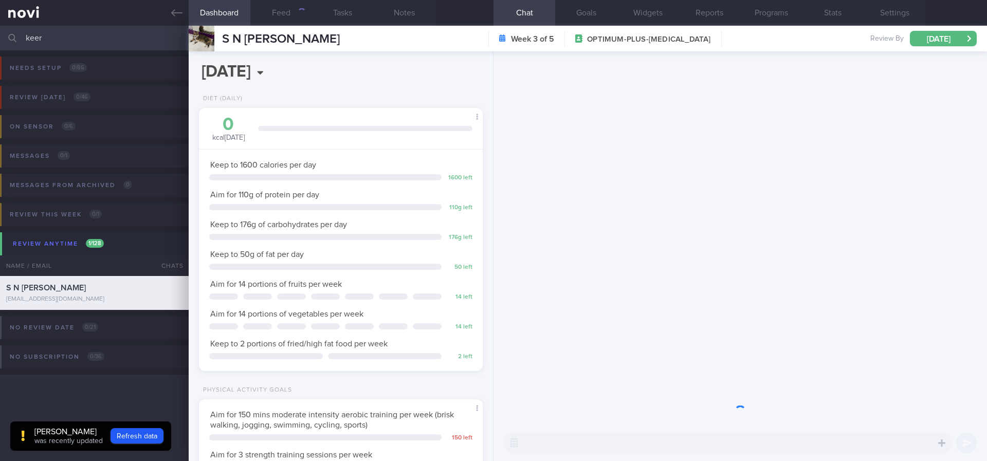
scroll to position [141, 254]
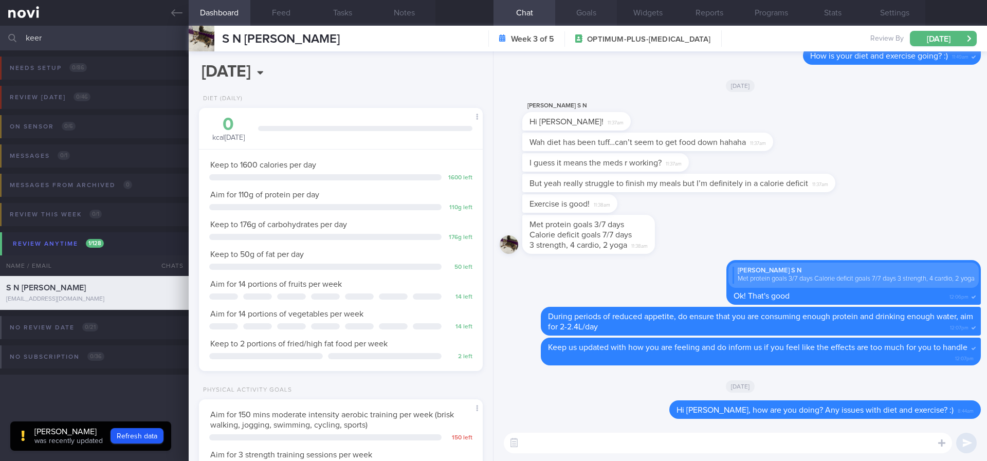
click at [587, 16] on button "Goals" at bounding box center [586, 13] width 62 height 26
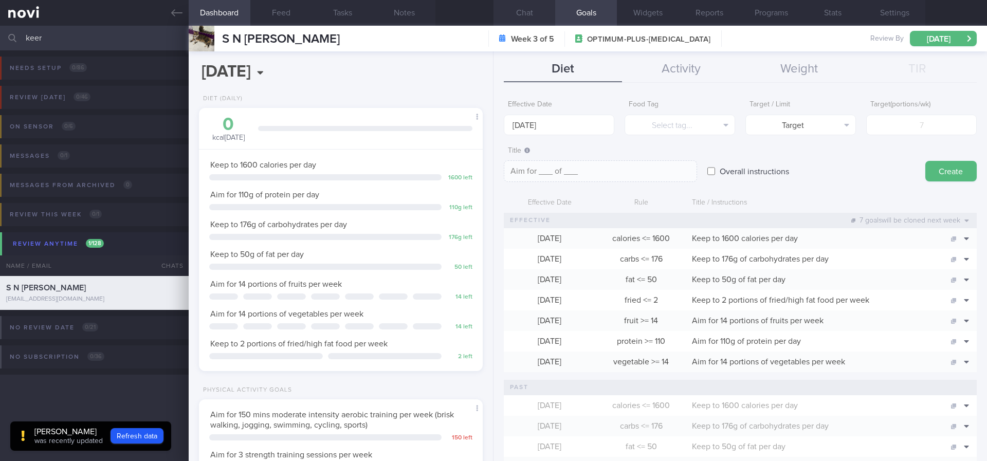
click at [536, 14] on button "Chat" at bounding box center [525, 13] width 62 height 26
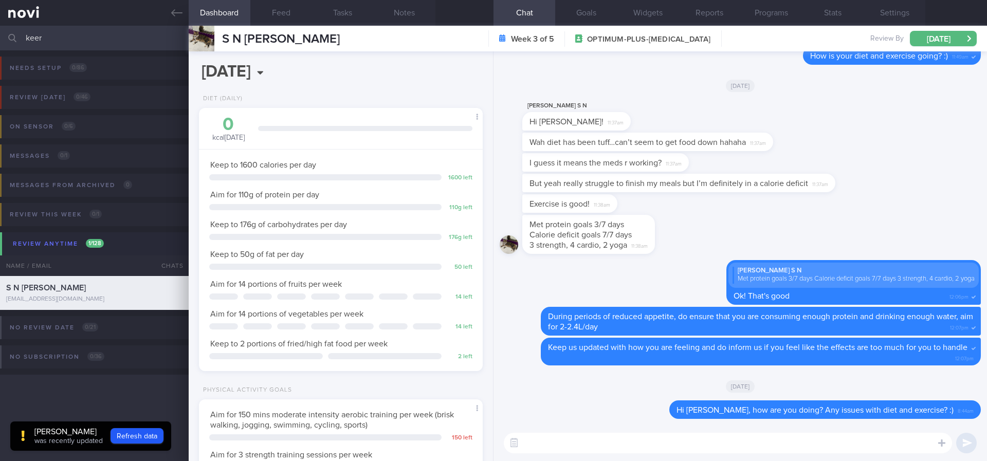
click at [641, 452] on textarea at bounding box center [728, 443] width 448 height 21
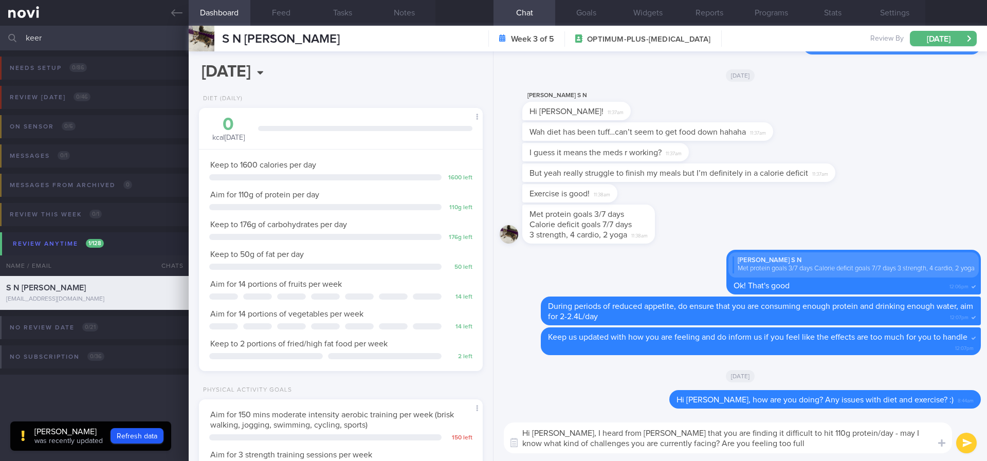
type textarea "Hi [PERSON_NAME], I heard from [PERSON_NAME] that you are finding it difficult …"
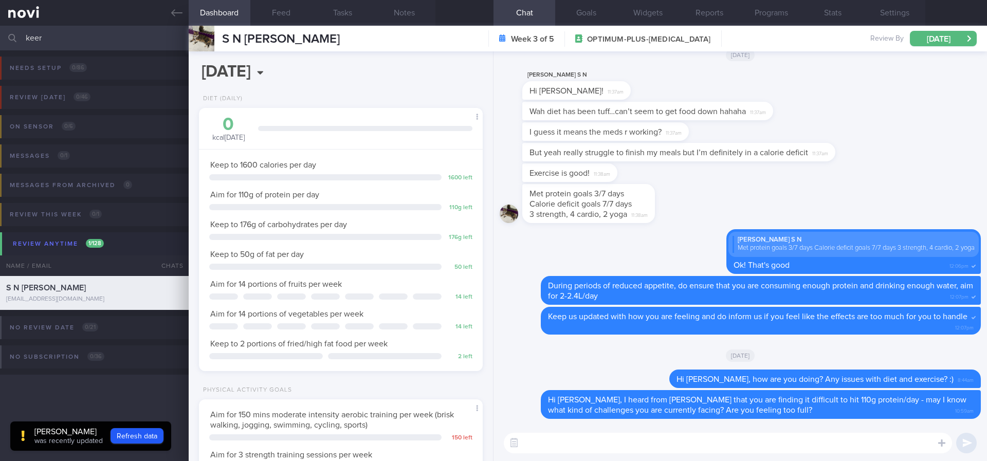
click at [719, 439] on textarea at bounding box center [728, 443] width 448 height 21
type textarea "Have you been taking your ON protein powder regularly? :)"
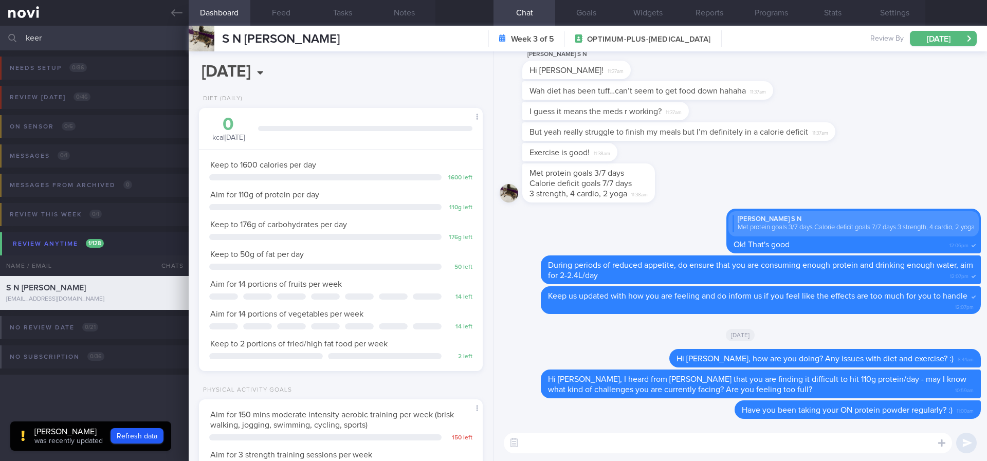
drag, startPoint x: 123, startPoint y: 29, endPoint x: 0, endPoint y: 30, distance: 123.4
click at [0, 30] on input "keer" at bounding box center [493, 38] width 987 height 25
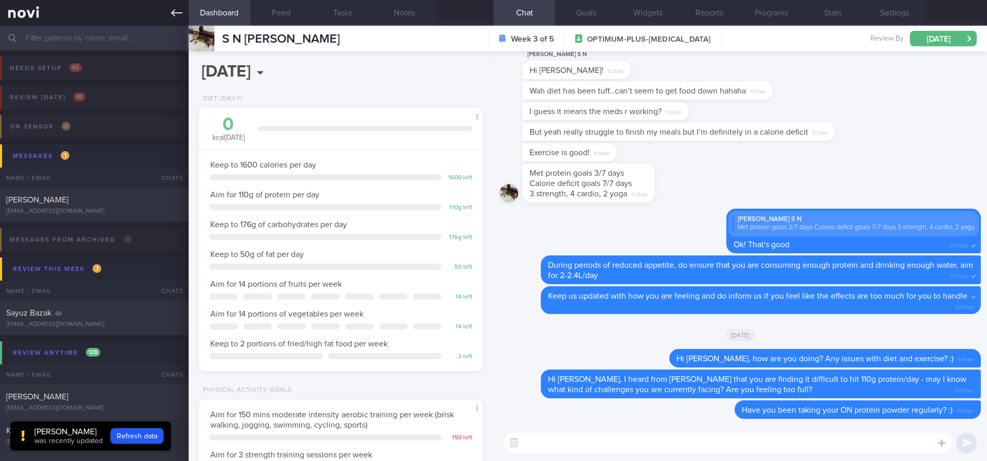
click at [168, 18] on link at bounding box center [94, 13] width 189 height 26
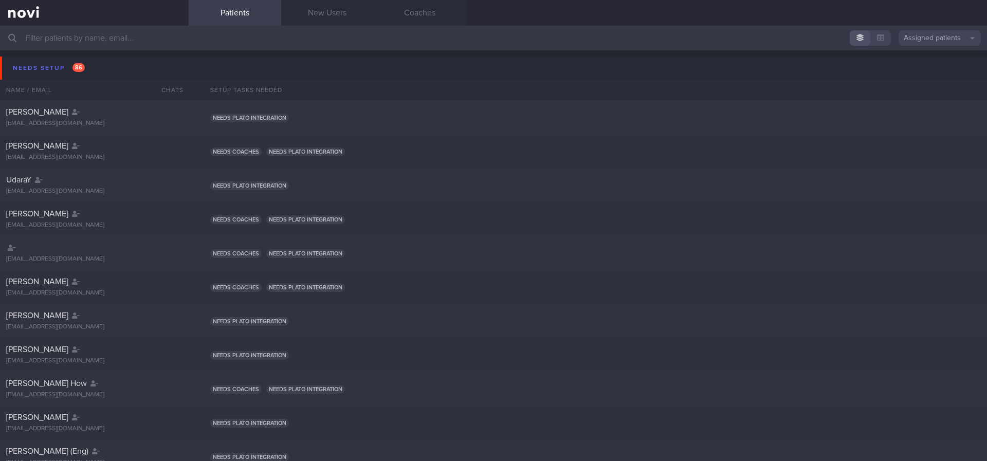
click at [307, 33] on input "text" at bounding box center [493, 38] width 987 height 25
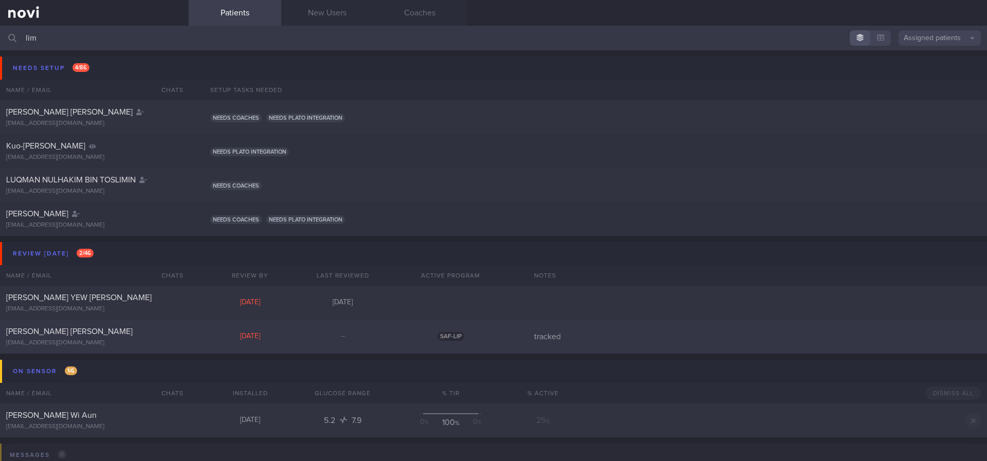
type input "lim"
click at [155, 327] on div "[PERSON_NAME] [PERSON_NAME]" at bounding box center [93, 331] width 174 height 10
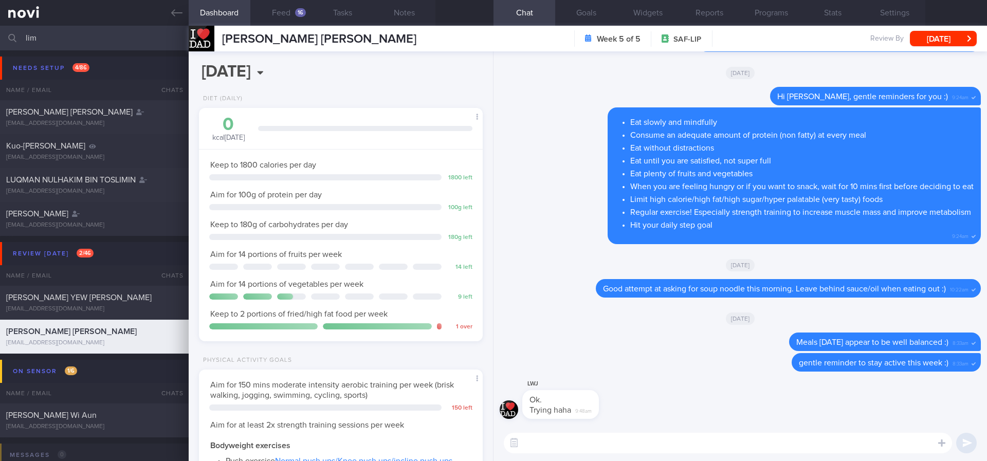
scroll to position [129, 258]
click at [897, 12] on button "Settings" at bounding box center [895, 13] width 62 height 26
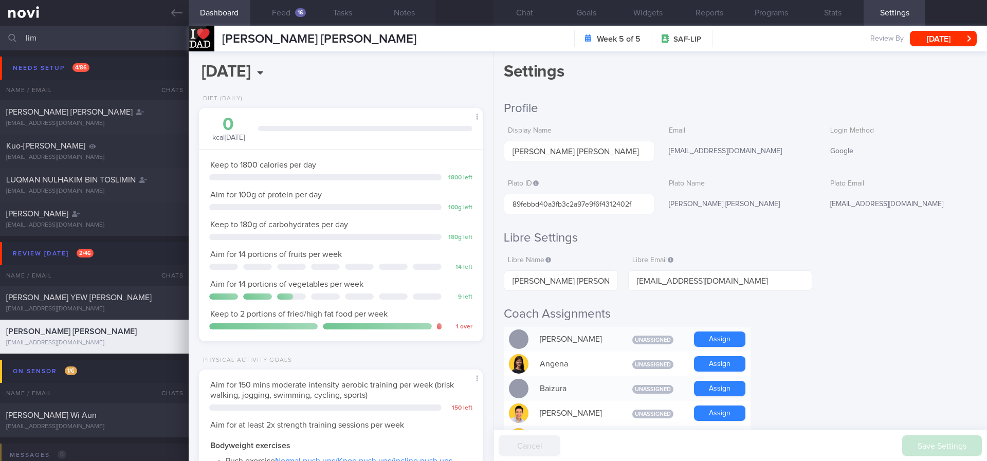
click at [644, 73] on h1 "Settings" at bounding box center [740, 74] width 473 height 24
click at [546, 15] on button "Chat" at bounding box center [525, 13] width 62 height 26
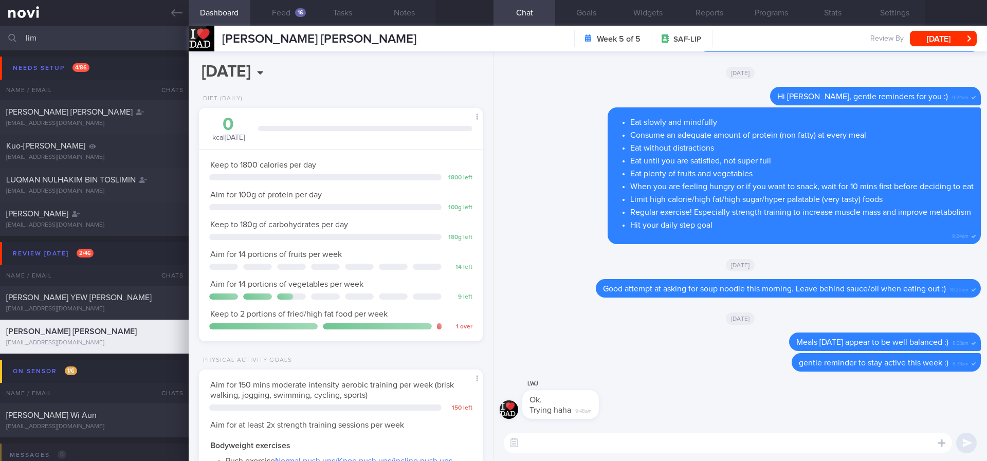
click at [581, 451] on textarea at bounding box center [728, 443] width 448 height 21
paste textarea "Thank you for your time today. Here is a summary of my recommendations: 1) Keep…"
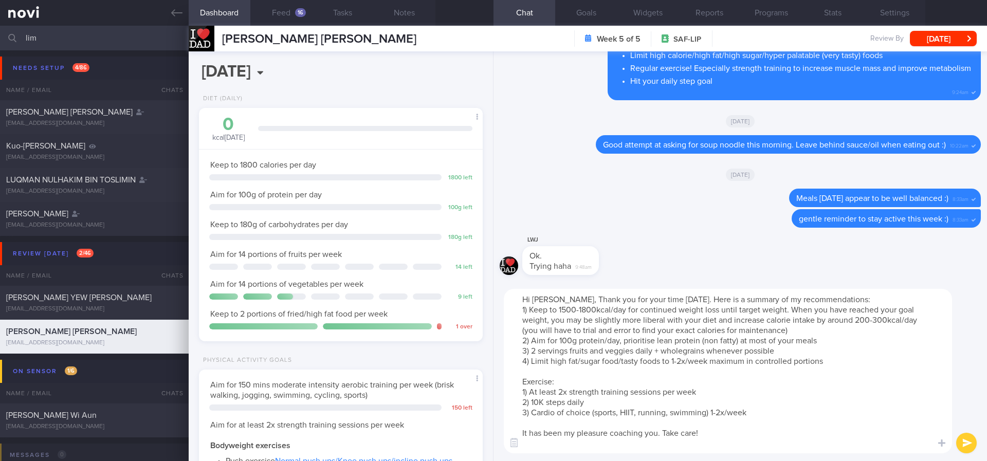
click at [568, 295] on textarea "Hi Mr Lim, Thank you for your time today. Here is a summary of my recommendatio…" at bounding box center [728, 371] width 448 height 165
click at [562, 300] on textarea "Hi Mr Lim, Thank you for your time today. Here is a summary of my recommendatio…" at bounding box center [728, 371] width 448 height 165
click at [847, 299] on textarea "Hi Mr Lim, thank you for your time today. Here is a summary of my recommendatio…" at bounding box center [728, 371] width 448 height 165
type textarea "Hi Mr Lim, thank you for your time today. Here is a summary of my recommendatio…"
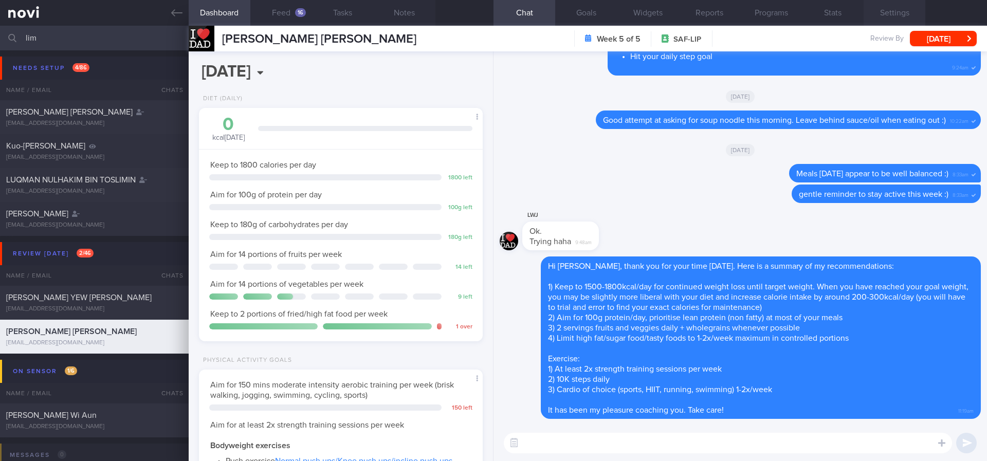
click at [905, 13] on button "Settings" at bounding box center [895, 13] width 62 height 26
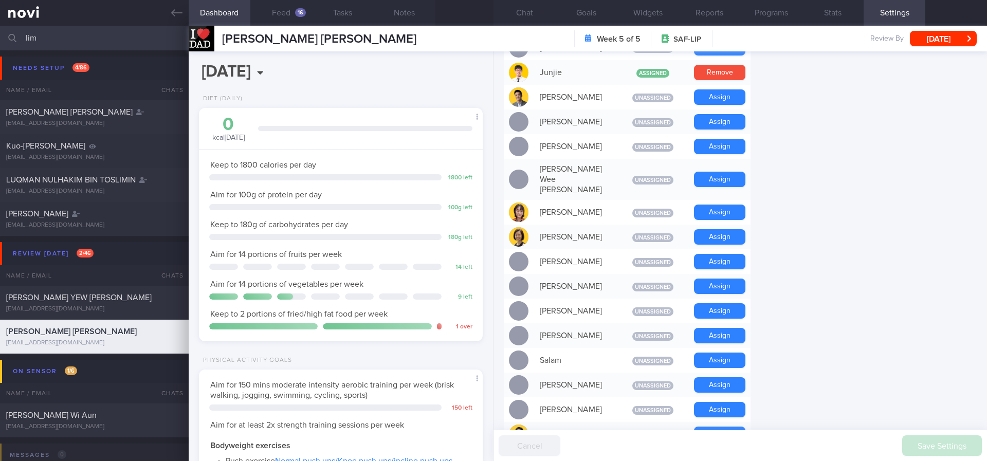
scroll to position [892, 0]
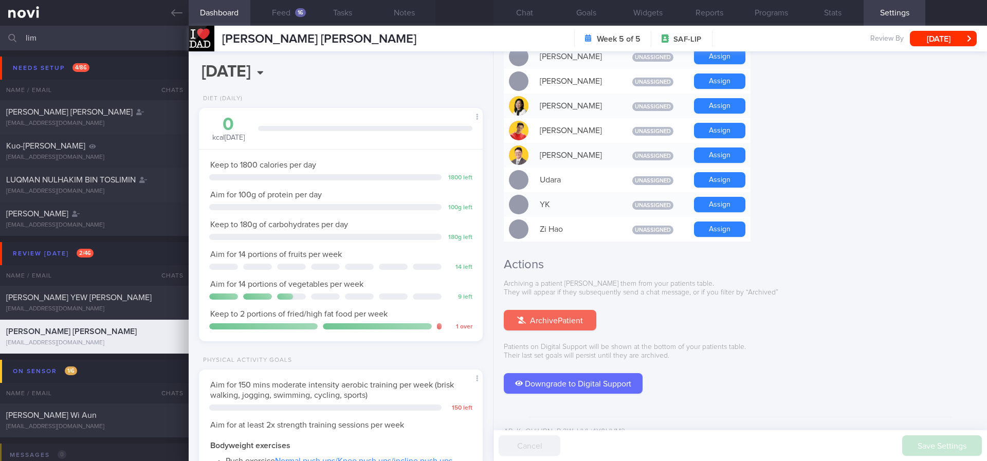
click at [569, 310] on button "Archive Patient" at bounding box center [550, 320] width 93 height 21
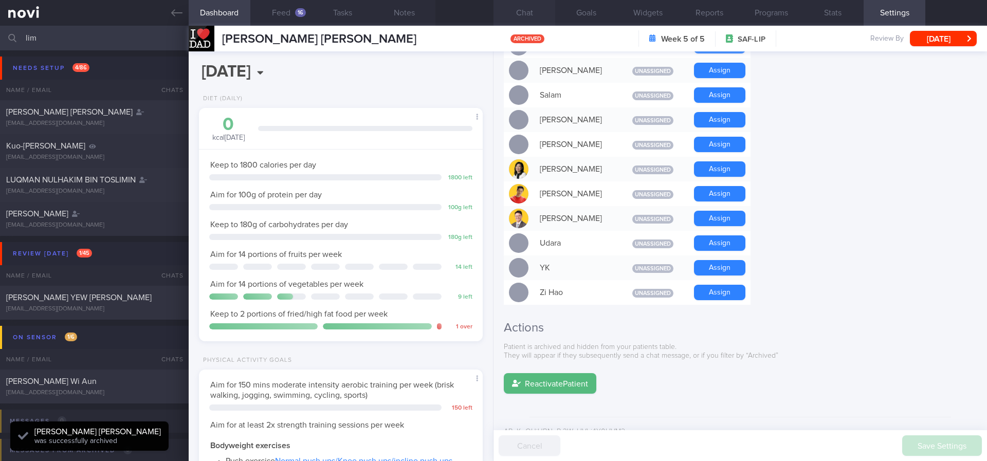
scroll to position [129, 258]
click at [527, 15] on button "Chat" at bounding box center [525, 13] width 62 height 26
